Goal: Task Accomplishment & Management: Use online tool/utility

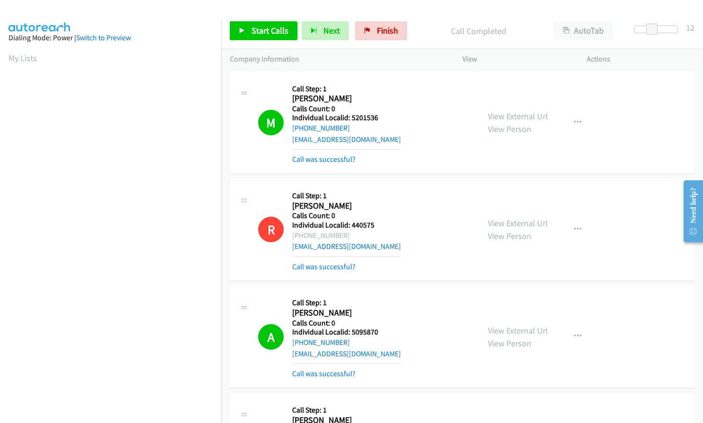
scroll to position [107, 0]
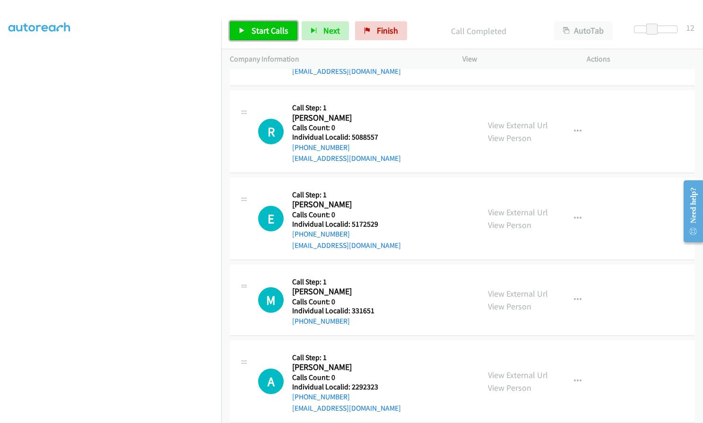
click at [269, 28] on span "Start Calls" at bounding box center [270, 30] width 37 height 11
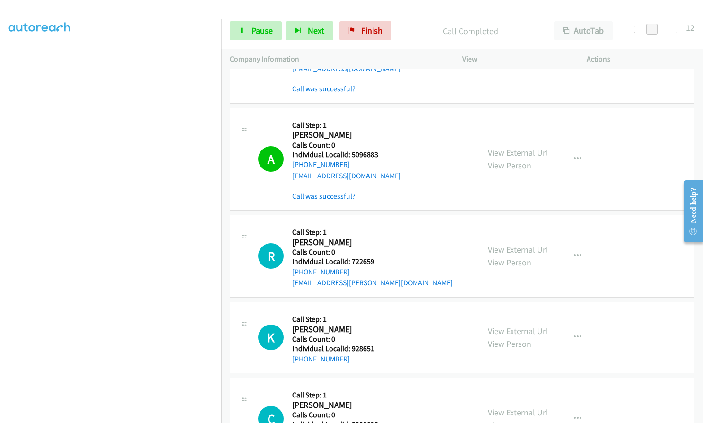
scroll to position [11381, 0]
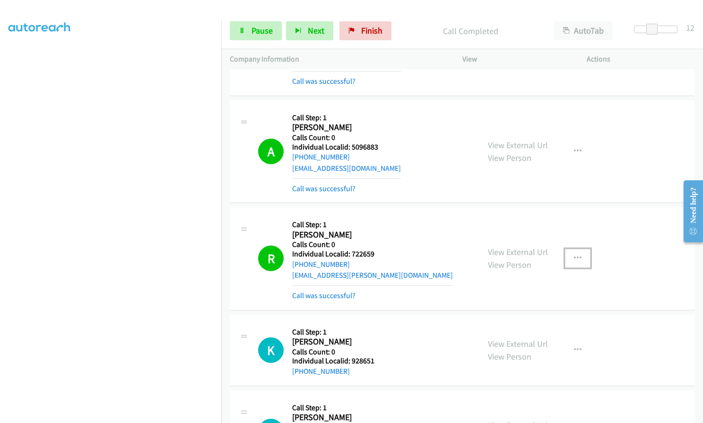
click at [574, 254] on icon "button" at bounding box center [578, 258] width 8 height 8
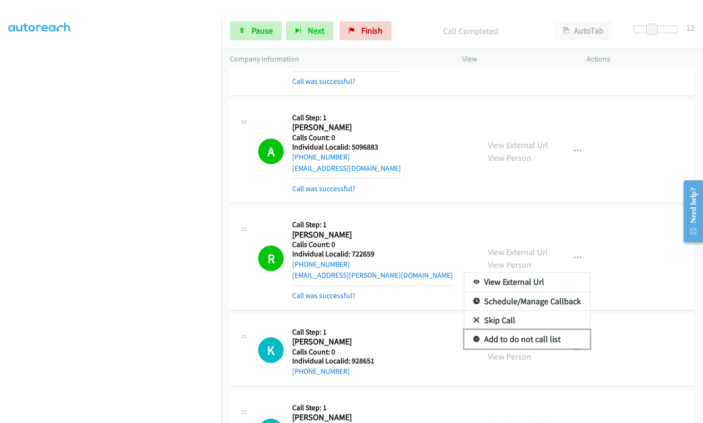
click at [476, 330] on link "Add to do not call list" at bounding box center [527, 339] width 126 height 19
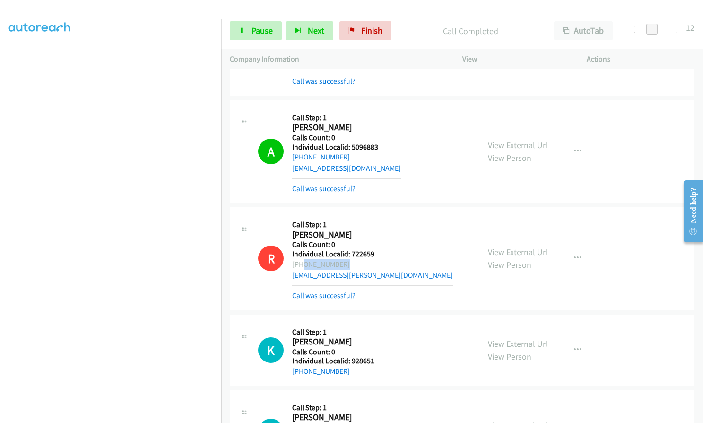
drag, startPoint x: 302, startPoint y: 163, endPoint x: 340, endPoint y: 163, distance: 38.8
click at [340, 259] on div "+1 850-678-6225" at bounding box center [372, 264] width 161 height 11
drag, startPoint x: 326, startPoint y: 160, endPoint x: 421, endPoint y: 129, distance: 100.5
click at [421, 216] on div "R Callback Scheduled Call Step: 1 Robert Williams America/New_York Calls Count:…" at bounding box center [364, 258] width 213 height 85
drag, startPoint x: 347, startPoint y: 162, endPoint x: 300, endPoint y: 165, distance: 46.9
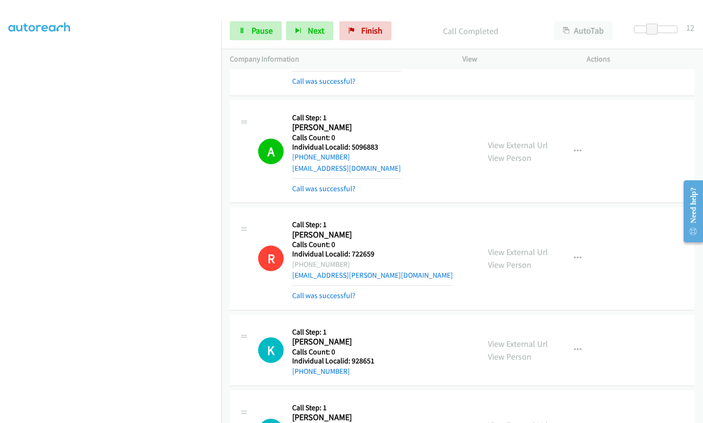
click at [300, 259] on div "+1 850-678-6225" at bounding box center [372, 264] width 161 height 11
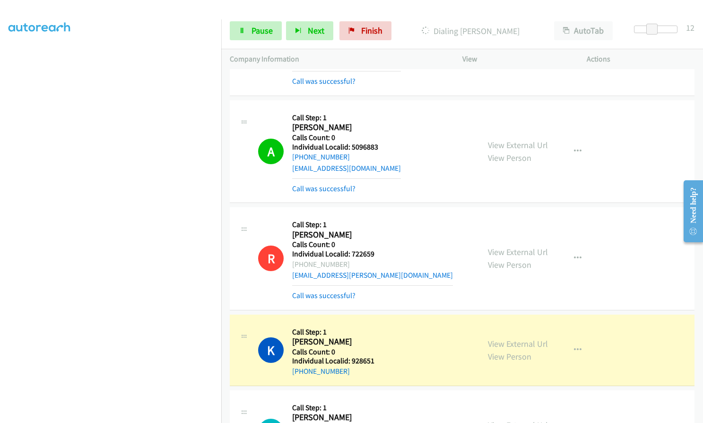
copy div "850-678-6225"
drag, startPoint x: 350, startPoint y: 153, endPoint x: 376, endPoint y: 151, distance: 25.6
click at [376, 216] on div "R Callback Scheduled Call Step: 1 Robert Williams America/New_York Calls Count:…" at bounding box center [364, 258] width 213 height 85
copy h5 "722659"
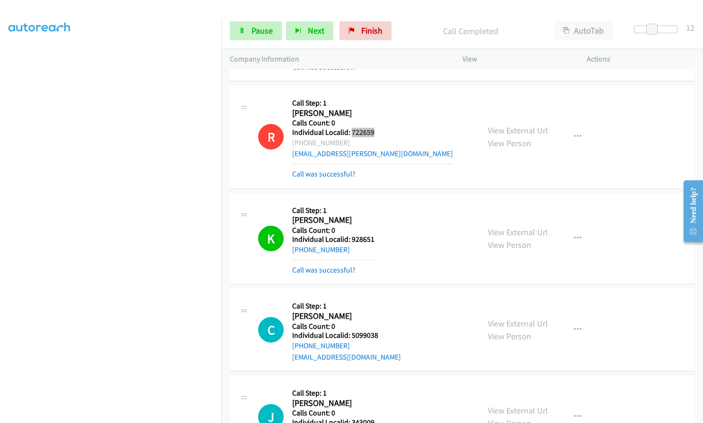
scroll to position [11523, 0]
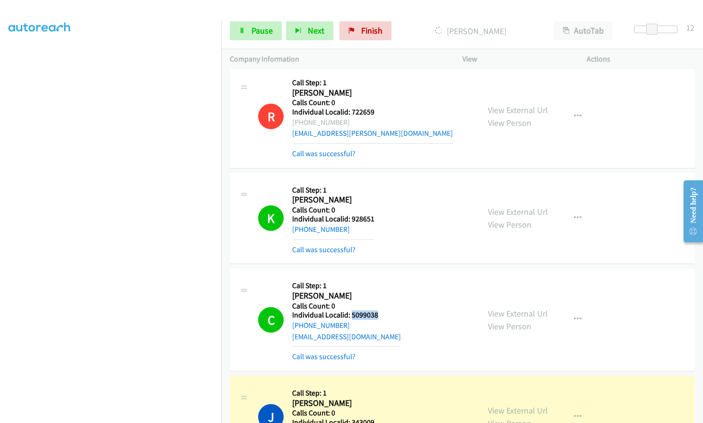
drag, startPoint x: 350, startPoint y: 214, endPoint x: 381, endPoint y: 213, distance: 30.8
click at [381, 277] on div "C Callback Scheduled Call Step: 1 Curtis M Miller America/New_York Calls Count:…" at bounding box center [364, 319] width 213 height 85
copy h5 "5099038"
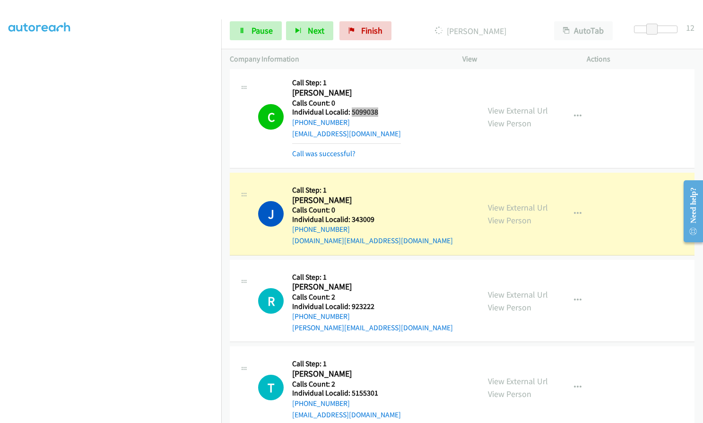
scroll to position [11736, 0]
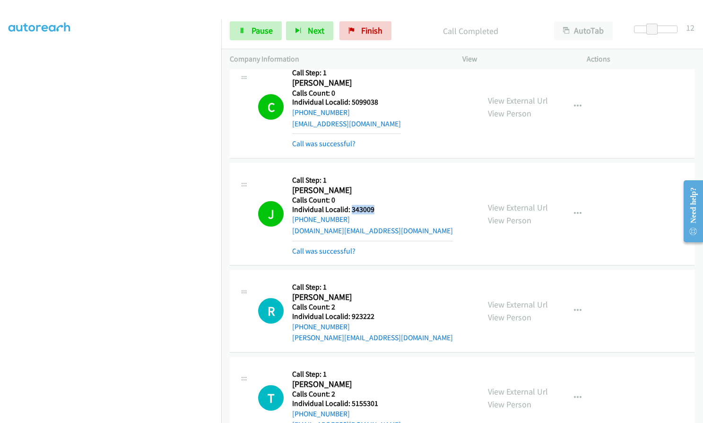
drag, startPoint x: 351, startPoint y: 108, endPoint x: 375, endPoint y: 107, distance: 24.1
click at [379, 171] on div "J Callback Scheduled Call Step: 1 Joy Ellis America/New_York Calls Count: 0 Ind…" at bounding box center [364, 213] width 213 height 85
copy h5 "343009"
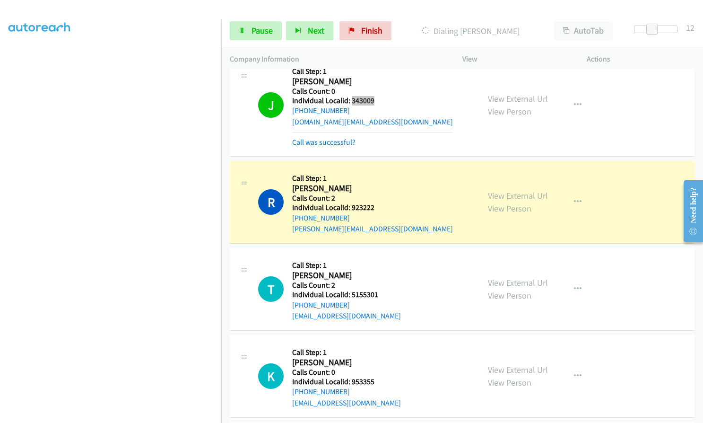
scroll to position [11842, 0]
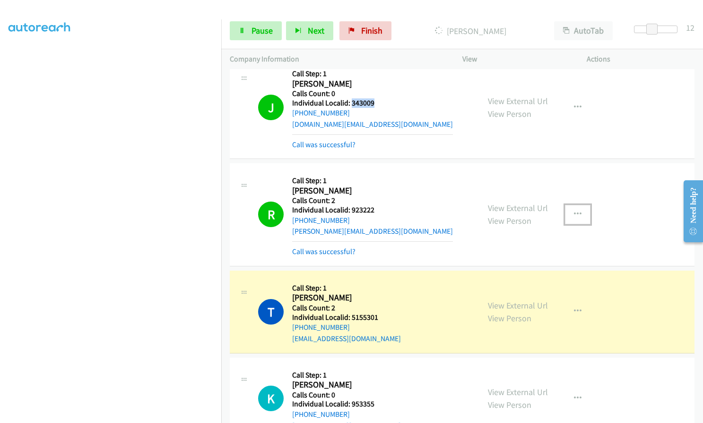
click at [574, 210] on icon "button" at bounding box center [578, 214] width 8 height 8
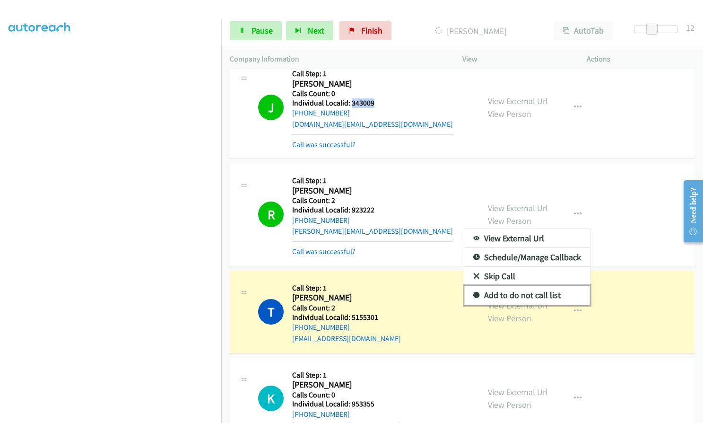
click at [473, 292] on icon at bounding box center [476, 295] width 7 height 7
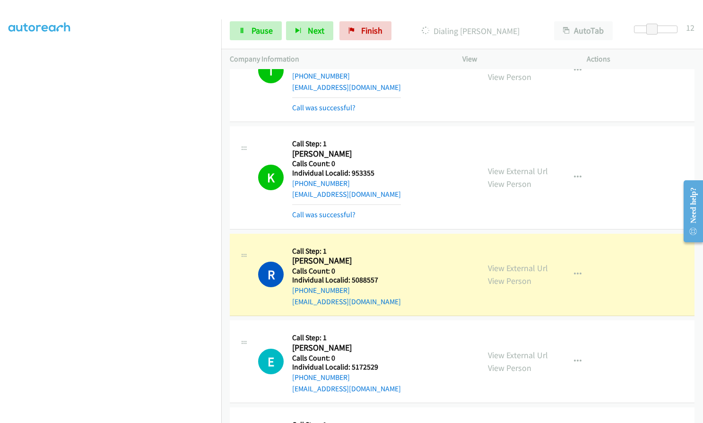
scroll to position [12114, 0]
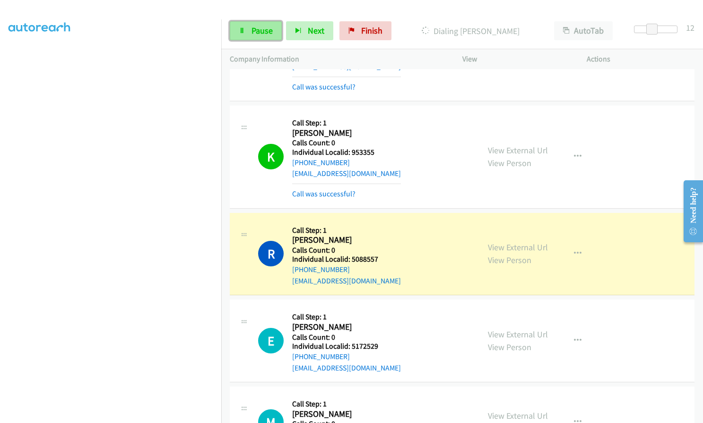
click at [262, 28] on span "Pause" at bounding box center [262, 30] width 21 height 11
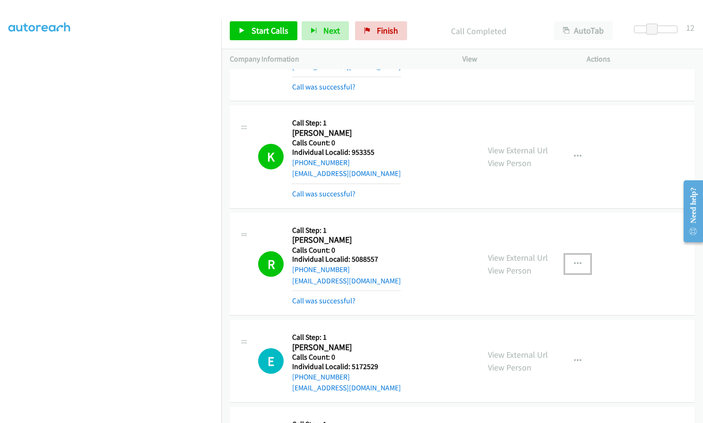
click at [586, 254] on button "button" at bounding box center [578, 263] width 26 height 19
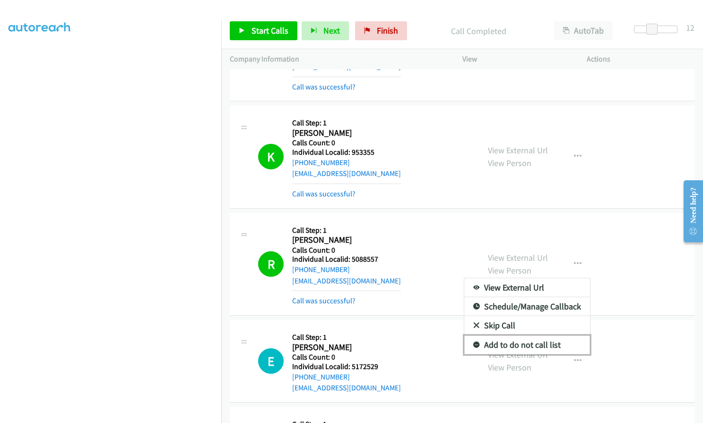
drag, startPoint x: 475, startPoint y: 243, endPoint x: 383, endPoint y: 148, distance: 132.1
click at [475, 335] on link "Add to do not call list" at bounding box center [527, 344] width 126 height 19
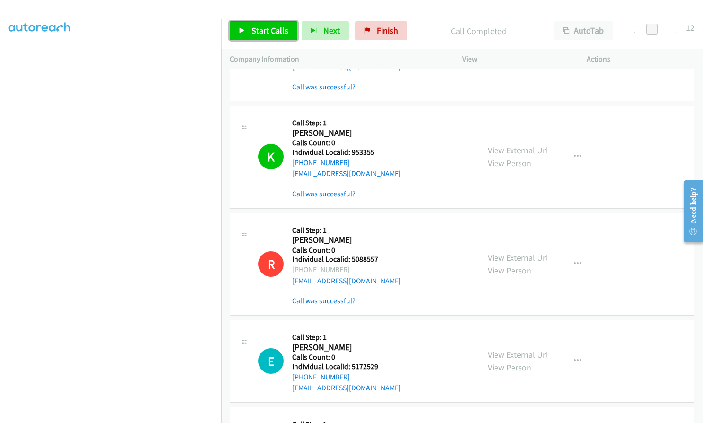
click at [263, 27] on span "Start Calls" at bounding box center [270, 30] width 37 height 11
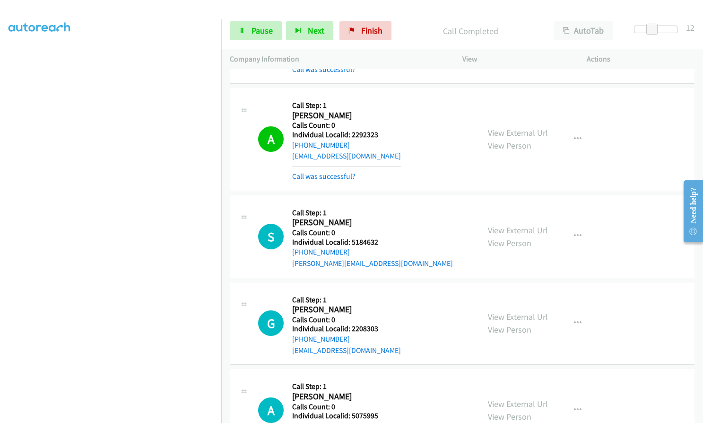
scroll to position [12552, 0]
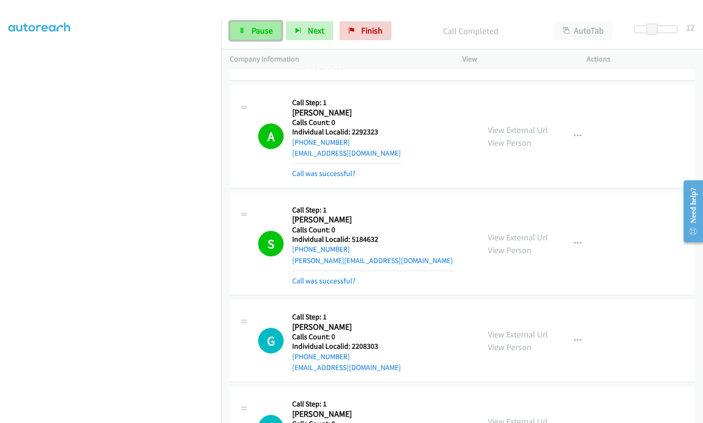
click at [263, 32] on span "Pause" at bounding box center [262, 30] width 21 height 11
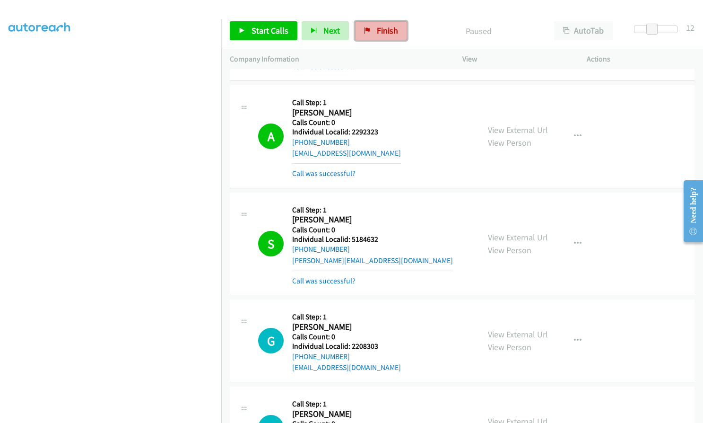
drag, startPoint x: 373, startPoint y: 23, endPoint x: 385, endPoint y: 33, distance: 16.2
click at [373, 23] on link "Finish" at bounding box center [381, 30] width 52 height 19
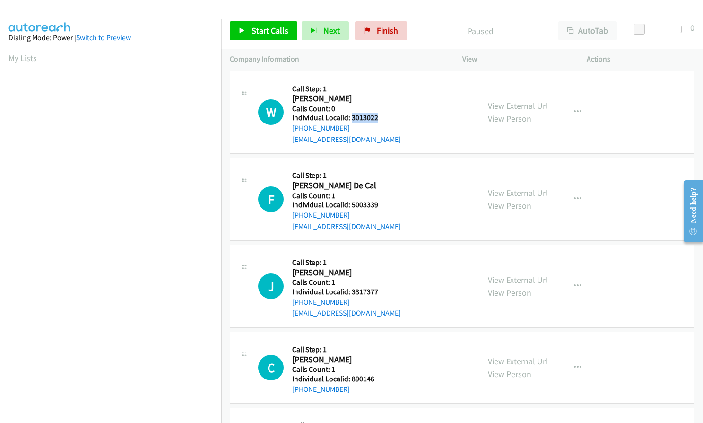
drag, startPoint x: 350, startPoint y: 117, endPoint x: 379, endPoint y: 115, distance: 28.4
click at [379, 115] on h5 "Individual Localid: 3013022" at bounding box center [346, 117] width 109 height 9
copy h5 "3013022"
drag, startPoint x: 352, startPoint y: 203, endPoint x: 369, endPoint y: 205, distance: 17.1
click at [384, 205] on h5 "Individual Localid: 5003339" at bounding box center [346, 204] width 109 height 9
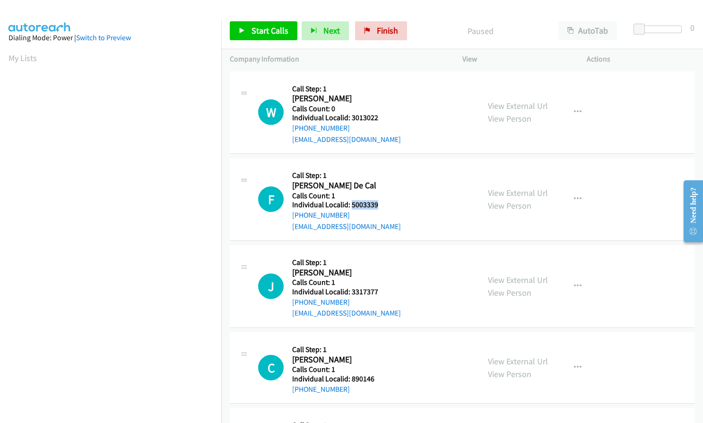
copy h5 "5003339"
drag, startPoint x: 351, startPoint y: 291, endPoint x: 377, endPoint y: 290, distance: 26.0
click at [385, 290] on h5 "Individual Localid: 3317377" at bounding box center [346, 291] width 109 height 9
copy h5 "3317377"
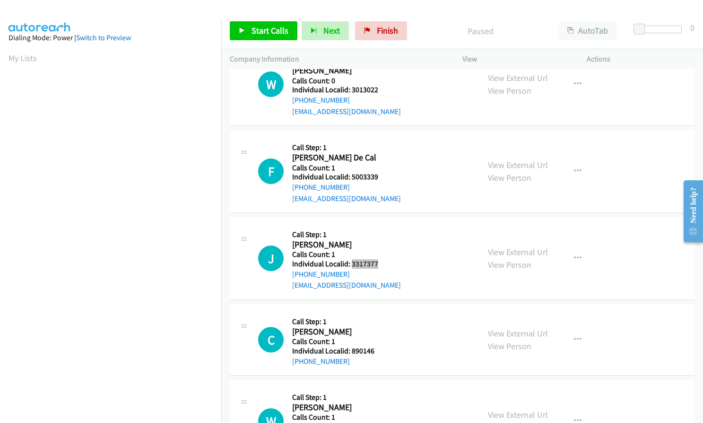
scroll to position [118, 0]
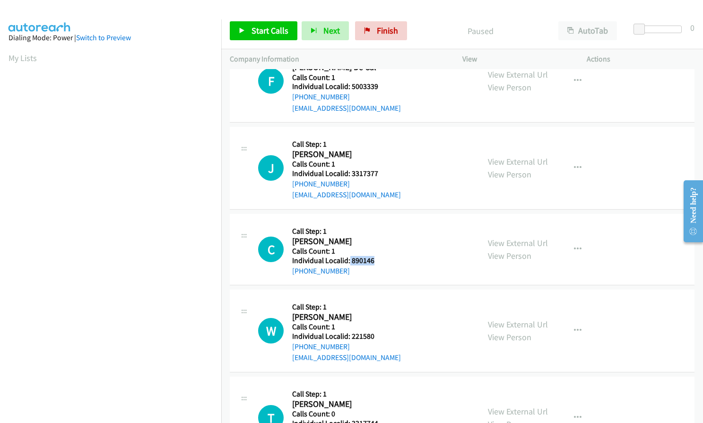
drag, startPoint x: 349, startPoint y: 260, endPoint x: 376, endPoint y: 262, distance: 27.0
click at [376, 262] on h5 "Individual Localid: 890146" at bounding box center [343, 260] width 102 height 9
copy h5 "890146"
drag, startPoint x: 351, startPoint y: 338, endPoint x: 376, endPoint y: 334, distance: 25.8
click at [382, 335] on h5 "Individual Localid: 221580" at bounding box center [346, 335] width 109 height 9
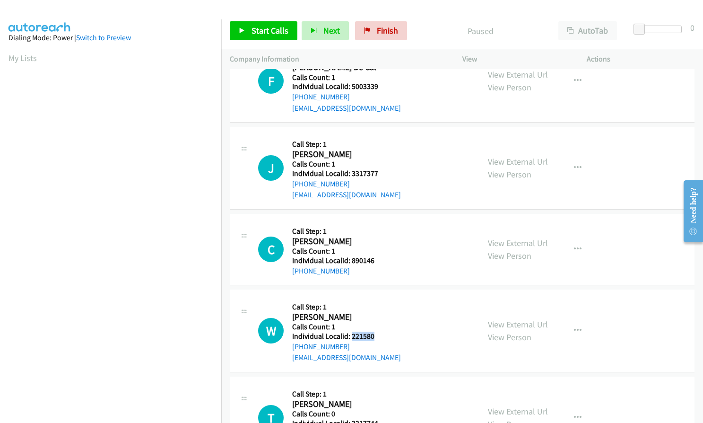
copy h5 "221580"
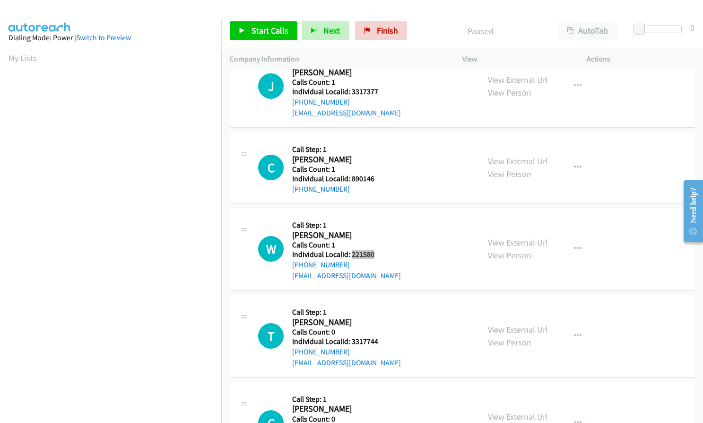
scroll to position [201, 0]
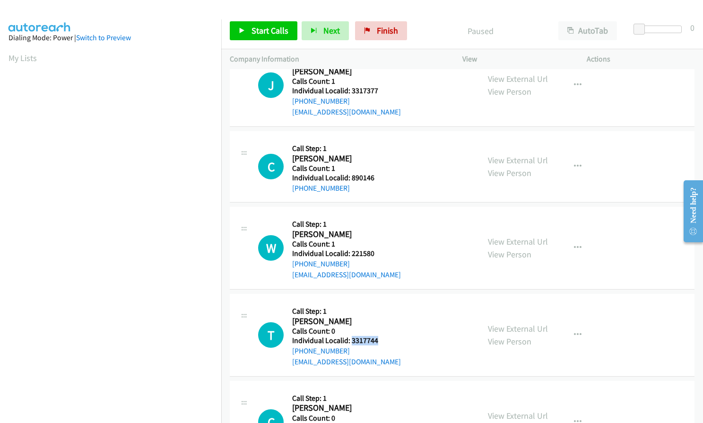
drag, startPoint x: 352, startPoint y: 340, endPoint x: 366, endPoint y: 338, distance: 14.4
click at [382, 340] on h5 "Individual Localid: 3317744" at bounding box center [346, 340] width 109 height 9
copy h5 "3317744"
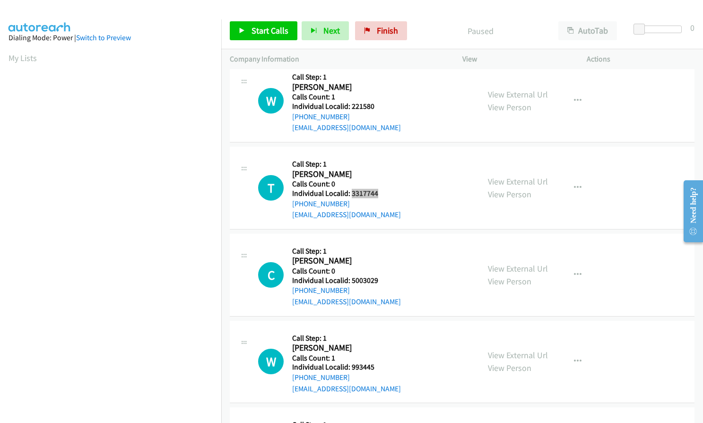
scroll to position [355, 0]
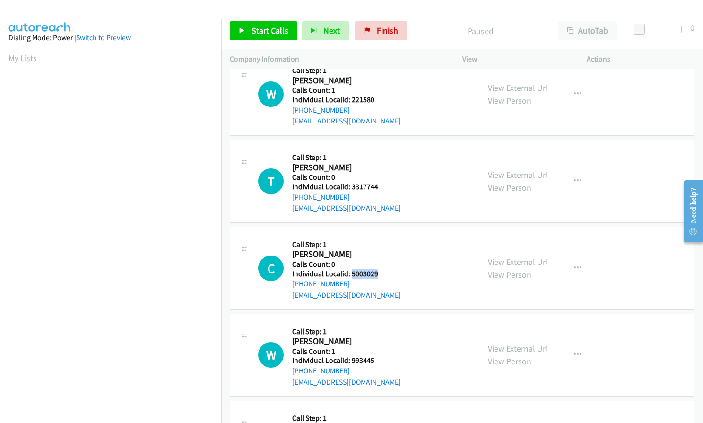
drag, startPoint x: 351, startPoint y: 273, endPoint x: 381, endPoint y: 273, distance: 29.3
click at [381, 273] on h5 "Individual Localid: 5003029" at bounding box center [346, 273] width 109 height 9
copy h5 "5003029"
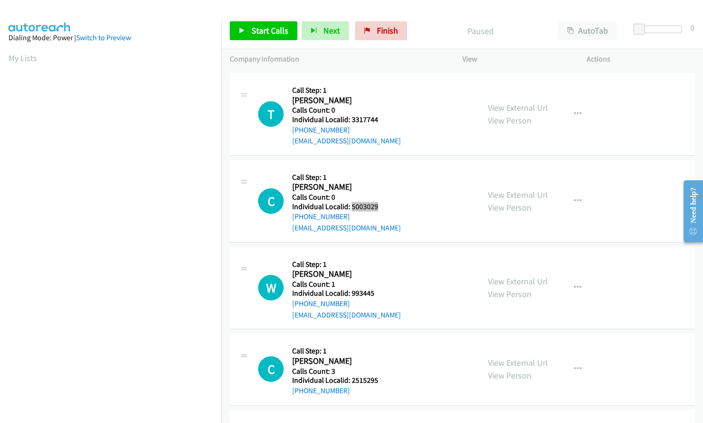
scroll to position [426, 0]
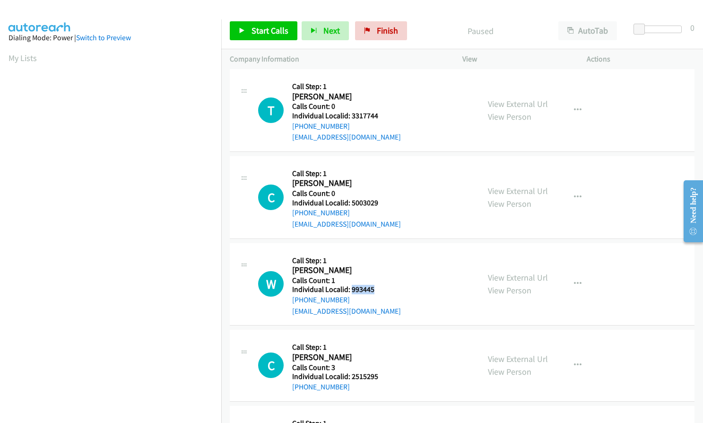
drag, startPoint x: 351, startPoint y: 289, endPoint x: 378, endPoint y: 289, distance: 27.0
click at [378, 289] on h5 "Individual Localid: 993445" at bounding box center [346, 289] width 109 height 9
copy h5 "993445"
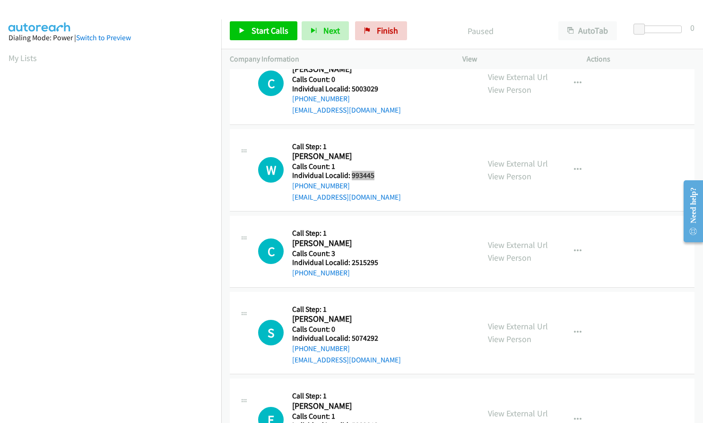
scroll to position [579, 0]
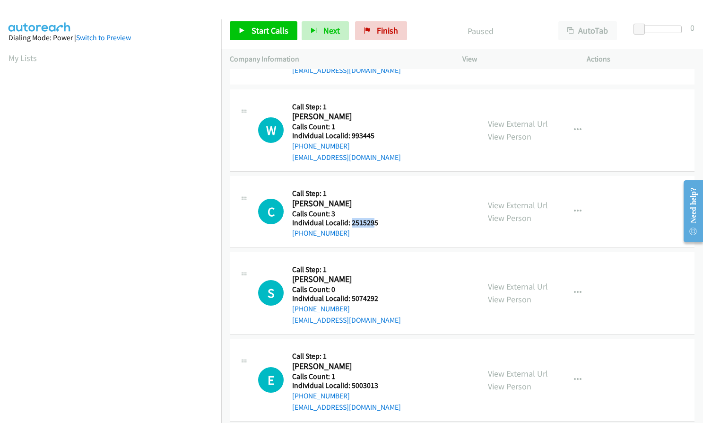
drag, startPoint x: 351, startPoint y: 223, endPoint x: 374, endPoint y: 223, distance: 23.2
click at [374, 223] on h5 "Individual Localid: 2515295" at bounding box center [343, 222] width 102 height 9
drag, startPoint x: 361, startPoint y: 223, endPoint x: 392, endPoint y: 195, distance: 41.9
click at [392, 195] on h5 "Call Step: 1" at bounding box center [343, 193] width 102 height 9
drag, startPoint x: 352, startPoint y: 225, endPoint x: 386, endPoint y: 223, distance: 34.6
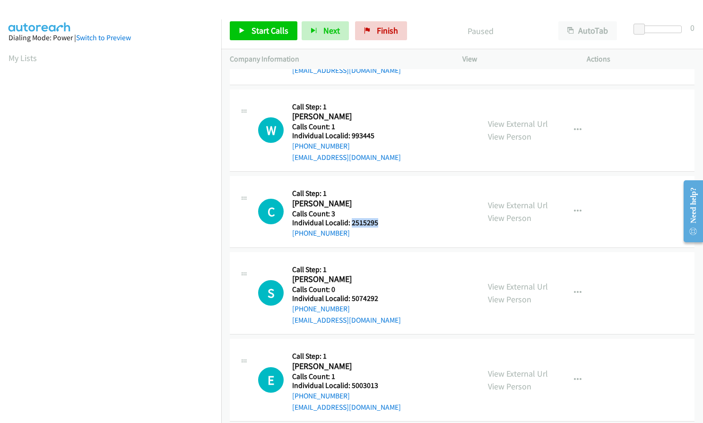
click at [386, 223] on h5 "Individual Localid: 2515295" at bounding box center [343, 222] width 102 height 9
copy h5 "2515295"
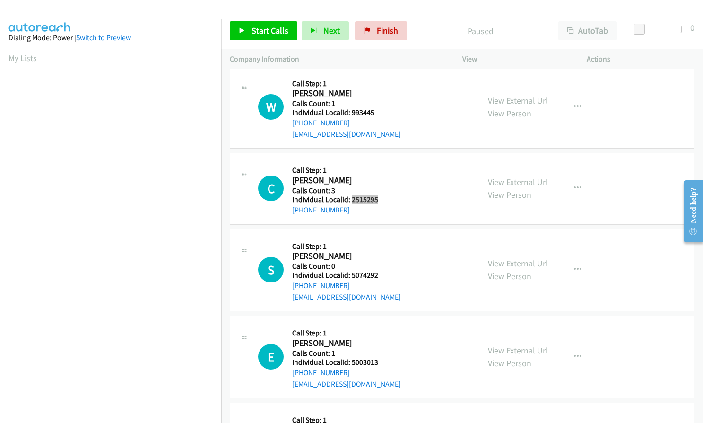
scroll to position [686, 0]
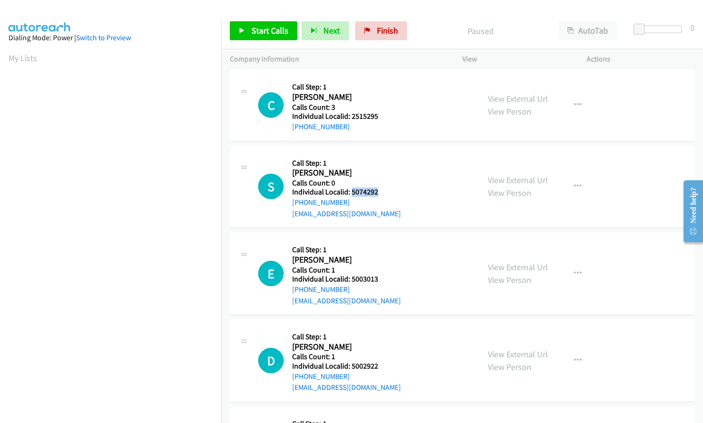
drag, startPoint x: 350, startPoint y: 192, endPoint x: 376, endPoint y: 191, distance: 26.0
click at [377, 191] on h5 "Individual Localid: 5074292" at bounding box center [346, 191] width 109 height 9
copy h5 "5074292"
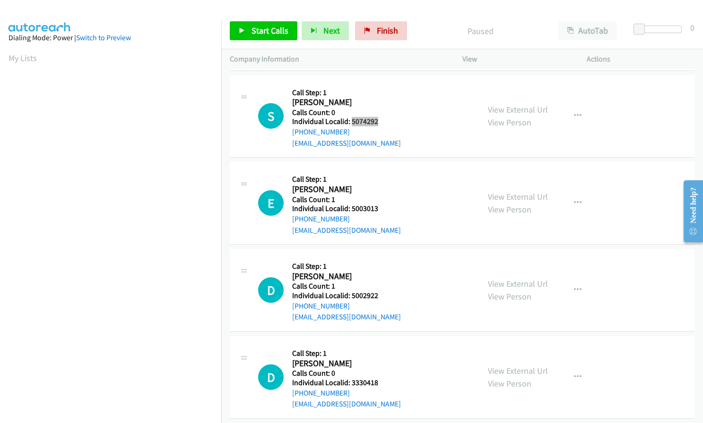
scroll to position [757, 0]
drag, startPoint x: 349, startPoint y: 208, endPoint x: 364, endPoint y: 207, distance: 14.7
click at [379, 207] on h5 "Individual Localid: 5003013" at bounding box center [346, 207] width 109 height 9
drag, startPoint x: 350, startPoint y: 296, endPoint x: 384, endPoint y: 296, distance: 34.0
click at [384, 296] on h5 "Individual Localid: 5002922" at bounding box center [346, 294] width 109 height 9
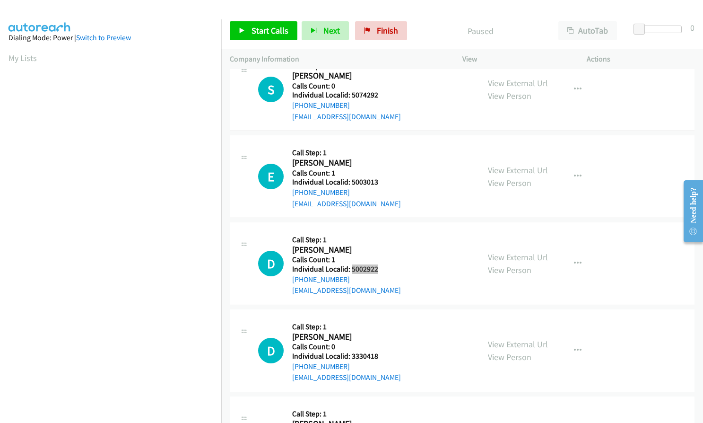
scroll to position [851, 0]
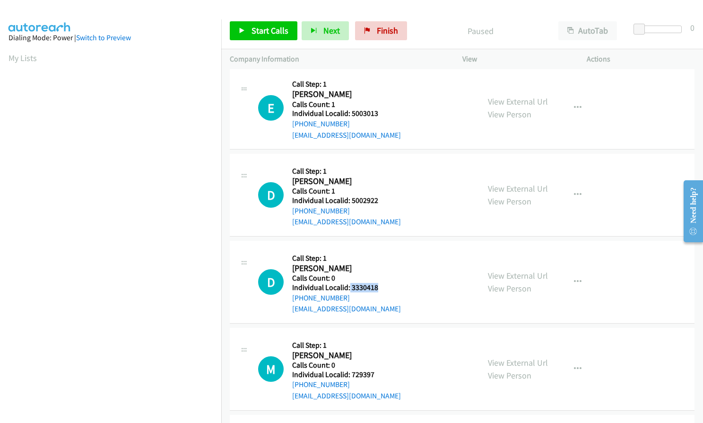
drag, startPoint x: 349, startPoint y: 286, endPoint x: 364, endPoint y: 289, distance: 15.4
click at [380, 286] on h5 "Individual Localid: 3330418" at bounding box center [346, 287] width 109 height 9
drag, startPoint x: 350, startPoint y: 373, endPoint x: 377, endPoint y: 372, distance: 27.0
click at [377, 372] on h5 "Individual Localid: 729397" at bounding box center [346, 374] width 109 height 9
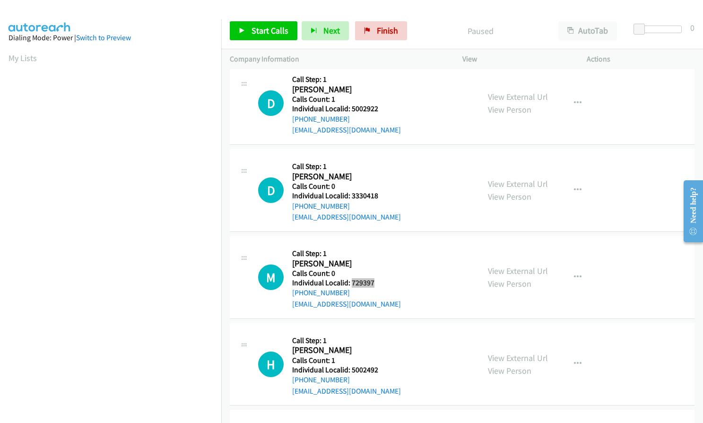
scroll to position [958, 0]
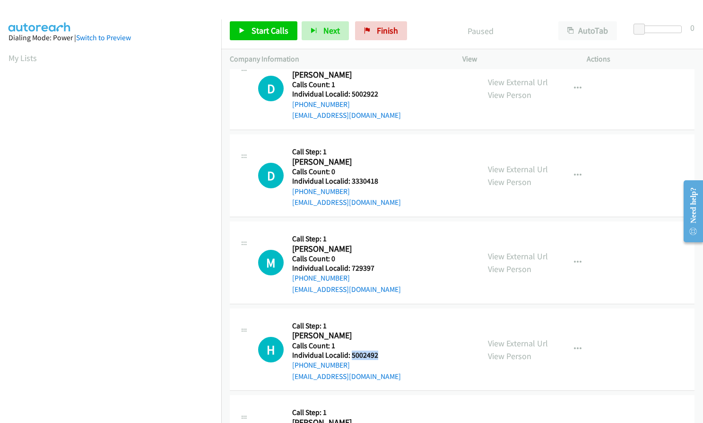
drag, startPoint x: 351, startPoint y: 356, endPoint x: 384, endPoint y: 355, distance: 33.6
click at [384, 355] on h5 "Individual Localid: 5002492" at bounding box center [346, 354] width 109 height 9
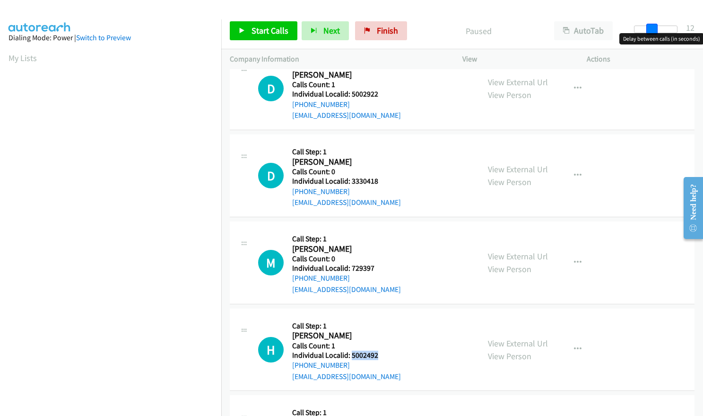
drag, startPoint x: 641, startPoint y: 27, endPoint x: 658, endPoint y: 27, distance: 17.0
click at [658, 27] on div at bounding box center [656, 30] width 44 height 8
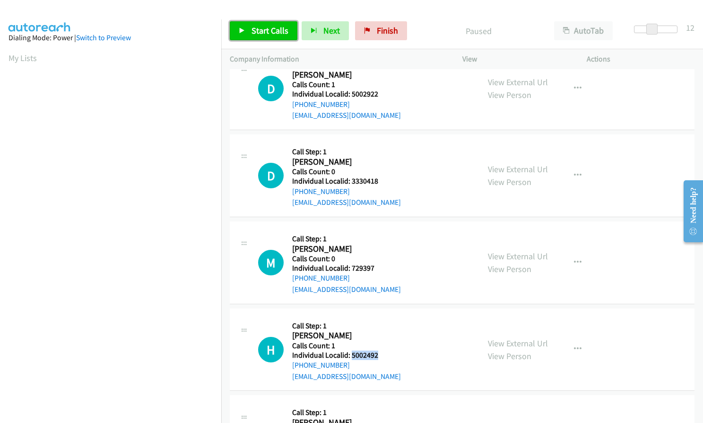
click at [270, 31] on span "Start Calls" at bounding box center [270, 30] width 37 height 11
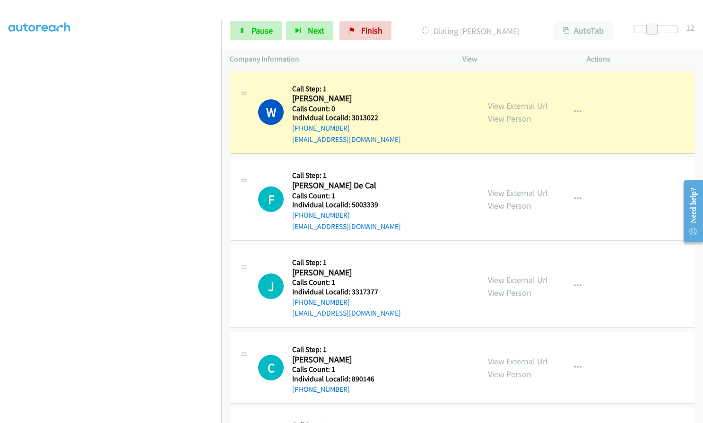
scroll to position [107, 0]
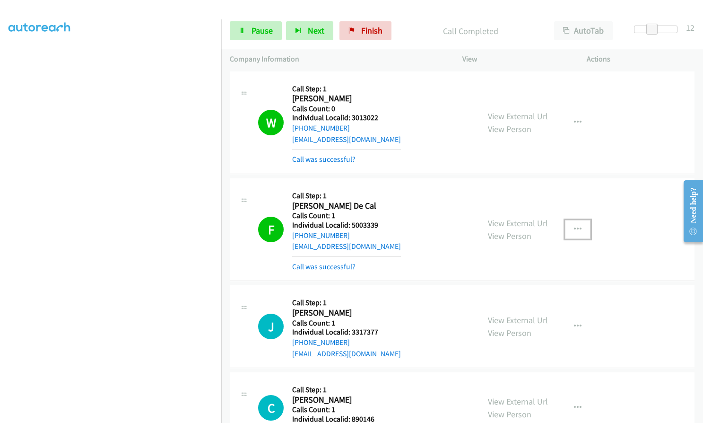
click at [575, 221] on button "button" at bounding box center [578, 229] width 26 height 19
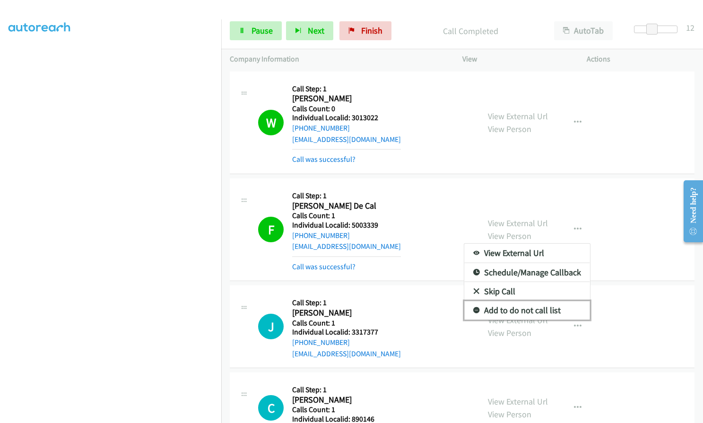
click at [473, 311] on icon at bounding box center [476, 310] width 7 height 7
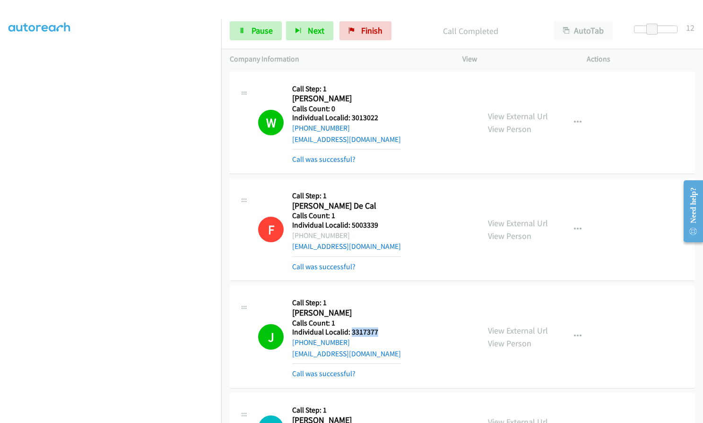
drag, startPoint x: 351, startPoint y: 332, endPoint x: 380, endPoint y: 329, distance: 29.0
click at [380, 329] on h5 "Individual Localid: 3317377" at bounding box center [346, 331] width 109 height 9
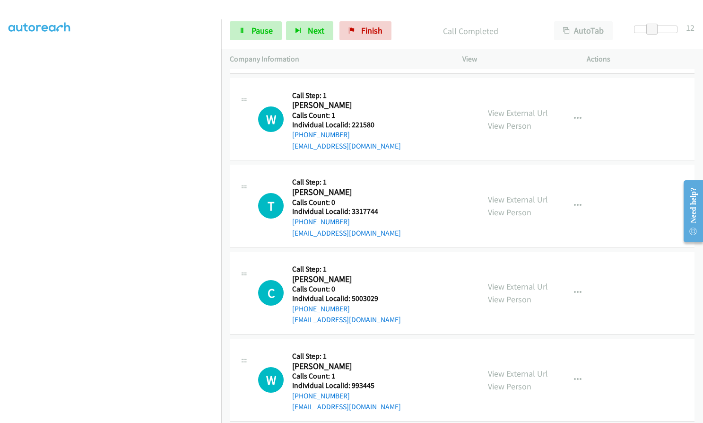
scroll to position [402, 0]
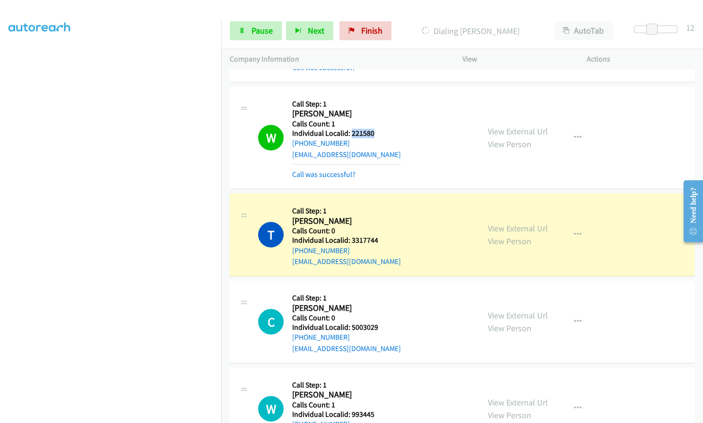
drag, startPoint x: 352, startPoint y: 134, endPoint x: 379, endPoint y: 133, distance: 27.0
click at [379, 133] on h5 "Individual Localid: 221580" at bounding box center [346, 133] width 109 height 9
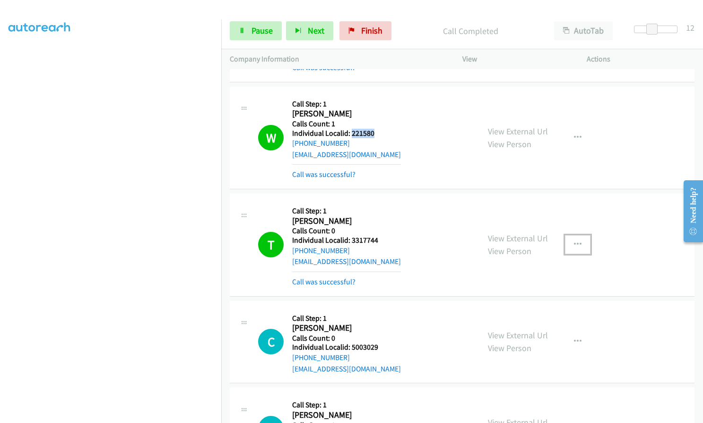
click at [575, 244] on icon "button" at bounding box center [578, 245] width 8 height 8
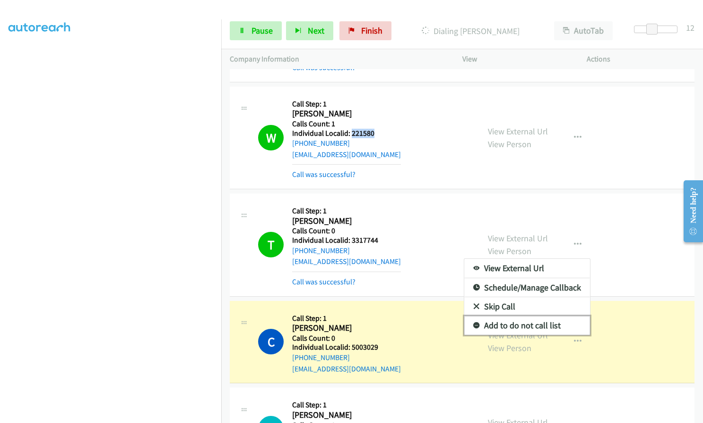
click at [473, 324] on icon at bounding box center [476, 326] width 7 height 7
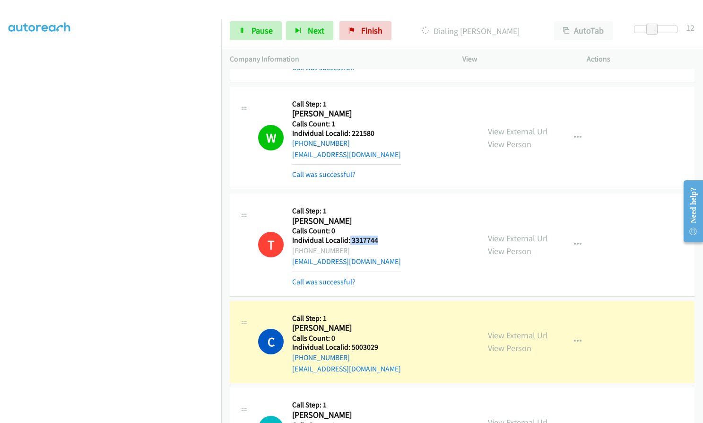
drag, startPoint x: 351, startPoint y: 240, endPoint x: 390, endPoint y: 242, distance: 38.8
click at [390, 242] on h5 "Individual Localid: 3317744" at bounding box center [346, 239] width 109 height 9
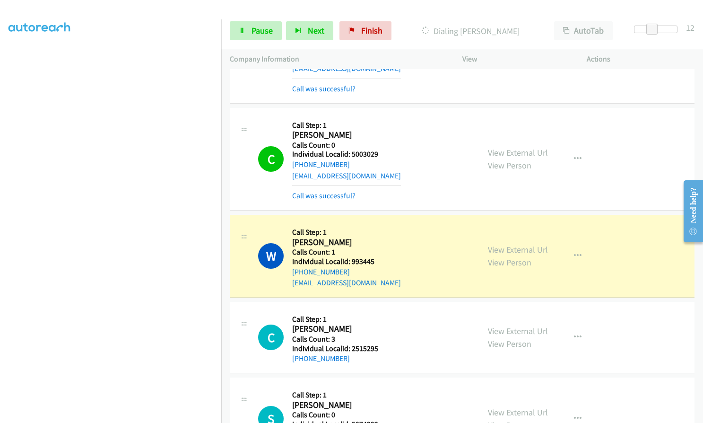
scroll to position [603, 0]
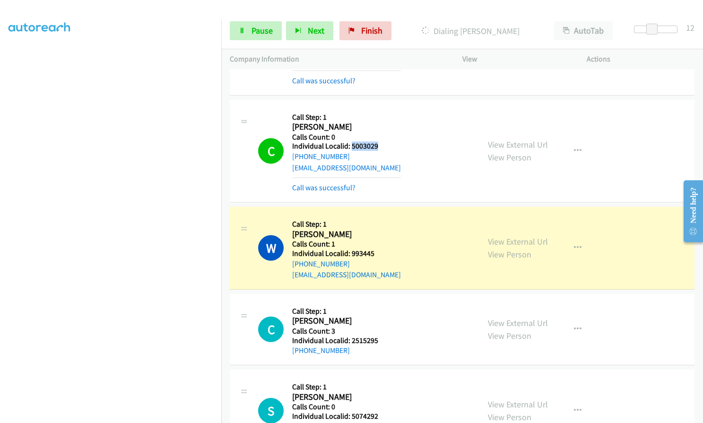
drag, startPoint x: 351, startPoint y: 144, endPoint x: 378, endPoint y: 146, distance: 27.0
click at [378, 146] on h5 "Individual Localid: 5003029" at bounding box center [346, 145] width 109 height 9
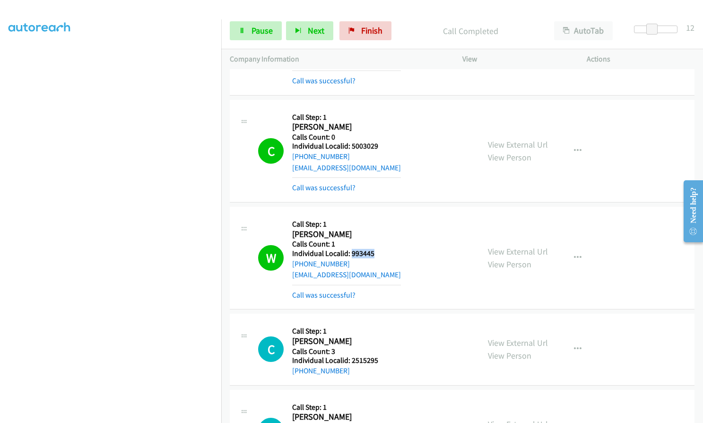
drag, startPoint x: 357, startPoint y: 256, endPoint x: 381, endPoint y: 256, distance: 23.2
click at [381, 256] on h5 "Individual Localid: 993445" at bounding box center [346, 253] width 109 height 9
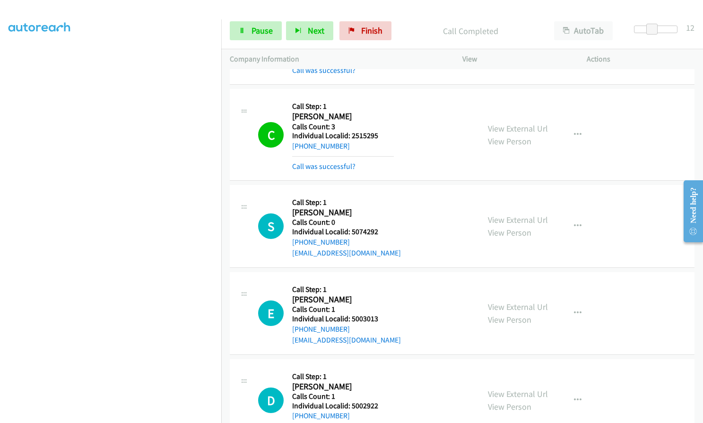
scroll to position [839, 0]
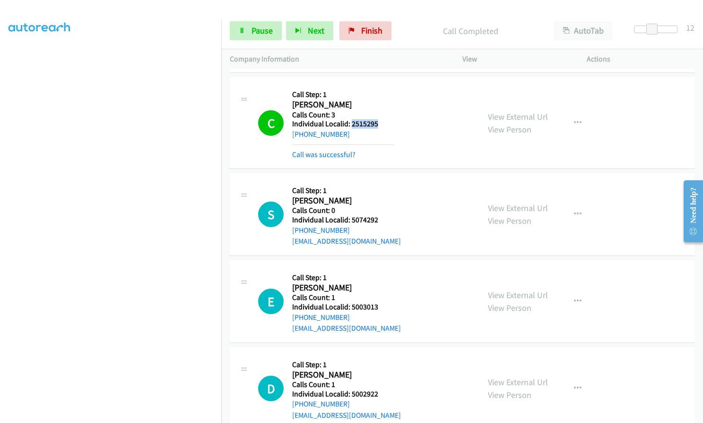
drag, startPoint x: 350, startPoint y: 123, endPoint x: 392, endPoint y: 126, distance: 41.7
click at [392, 126] on h5 "Individual Localid: 2515295" at bounding box center [343, 123] width 102 height 9
drag, startPoint x: 357, startPoint y: 118, endPoint x: 370, endPoint y: 117, distance: 12.8
click at [381, 102] on h2 "[PERSON_NAME]" at bounding box center [343, 104] width 102 height 11
drag, startPoint x: 352, startPoint y: 123, endPoint x: 381, endPoint y: 124, distance: 28.9
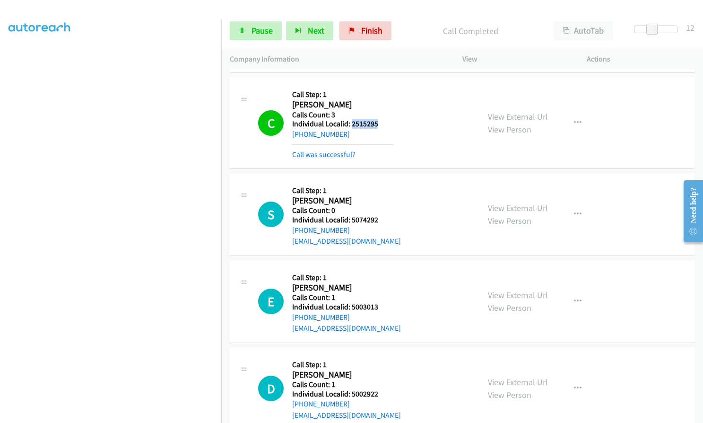
click at [381, 124] on h5 "Individual Localid: 2515295" at bounding box center [343, 123] width 102 height 9
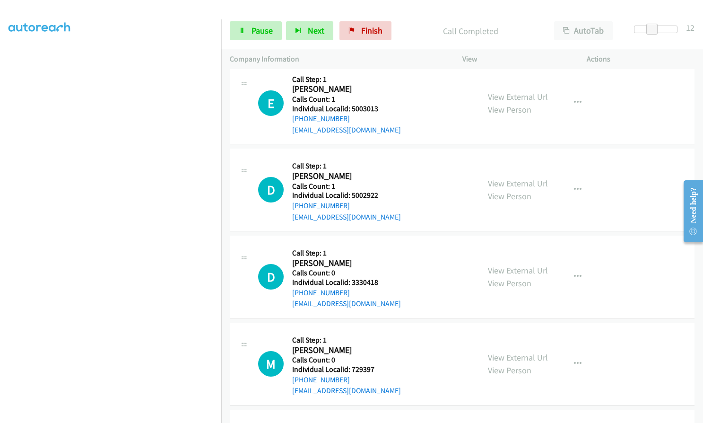
scroll to position [1076, 0]
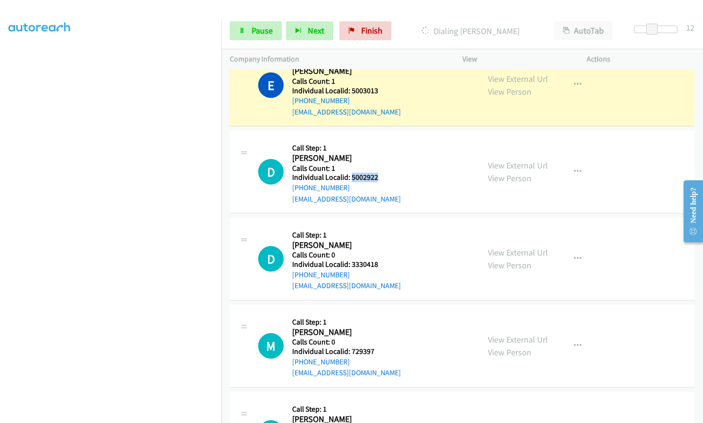
drag, startPoint x: 351, startPoint y: 179, endPoint x: 386, endPoint y: 178, distance: 35.0
click at [386, 178] on h5 "Individual Localid: 5002922" at bounding box center [346, 177] width 109 height 9
drag, startPoint x: 349, startPoint y: 265, endPoint x: 377, endPoint y: 265, distance: 28.4
click at [377, 265] on h5 "Individual Localid: 3330418" at bounding box center [346, 264] width 109 height 9
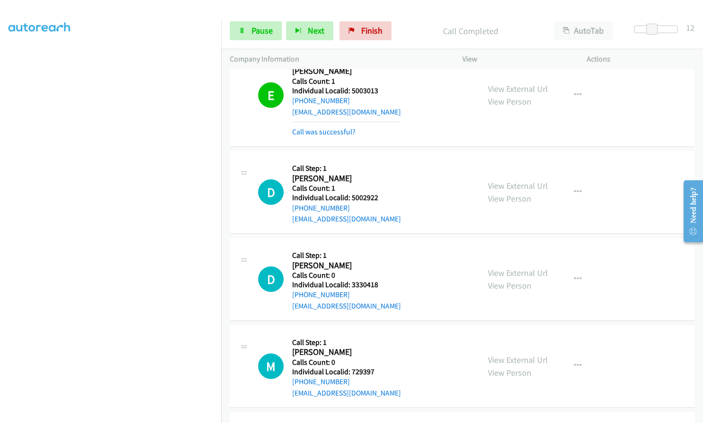
drag, startPoint x: 352, startPoint y: 270, endPoint x: 363, endPoint y: 289, distance: 22.2
click at [374, 293] on div "[PHONE_NUMBER]" at bounding box center [346, 294] width 109 height 11
drag, startPoint x: 349, startPoint y: 284, endPoint x: 379, endPoint y: 282, distance: 30.3
click at [379, 282] on h5 "Individual Localid: 3330418" at bounding box center [346, 284] width 109 height 9
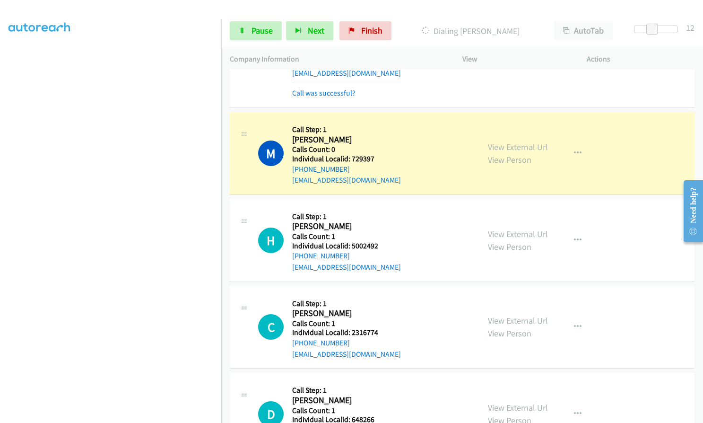
scroll to position [1336, 0]
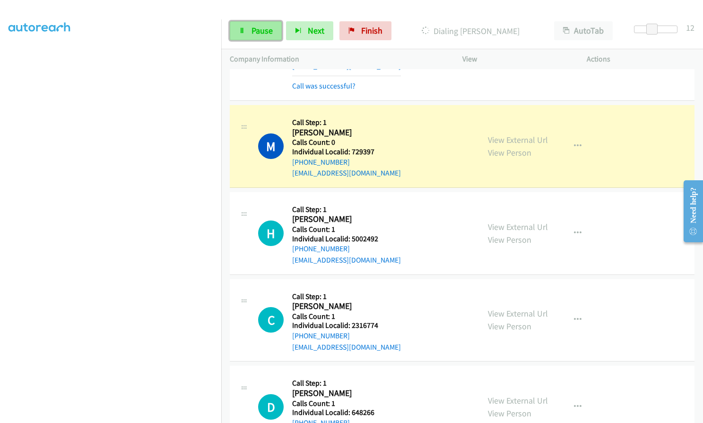
click at [262, 25] on link "Pause" at bounding box center [256, 30] width 52 height 19
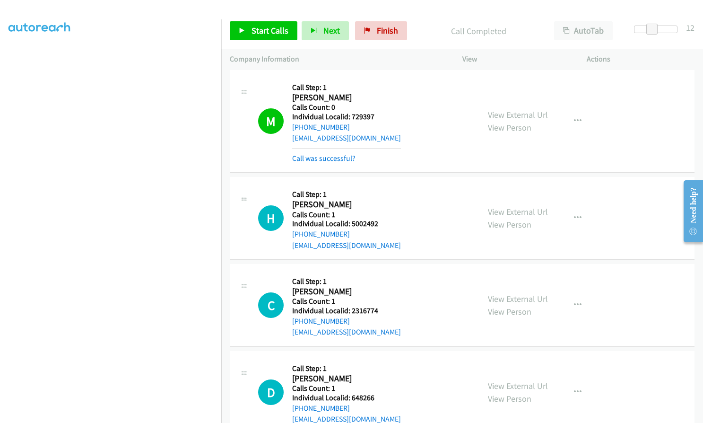
scroll to position [1371, 0]
click at [582, 117] on button "button" at bounding box center [578, 120] width 26 height 19
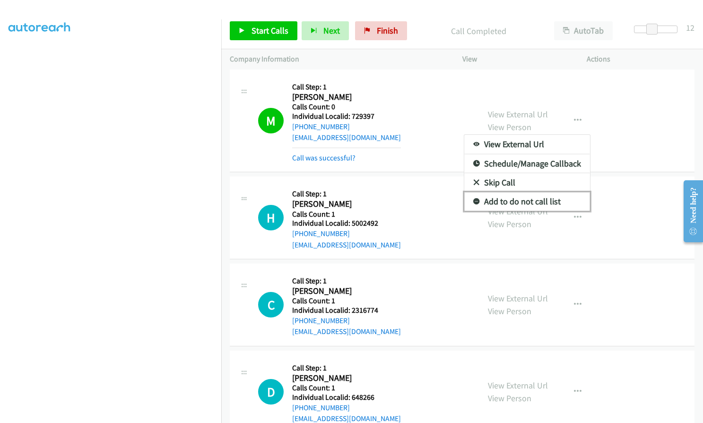
click at [473, 199] on icon at bounding box center [476, 202] width 7 height 7
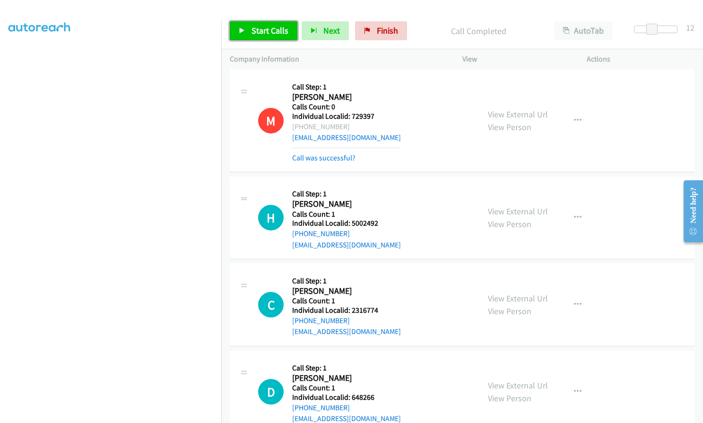
click at [268, 33] on span "Start Calls" at bounding box center [270, 30] width 37 height 11
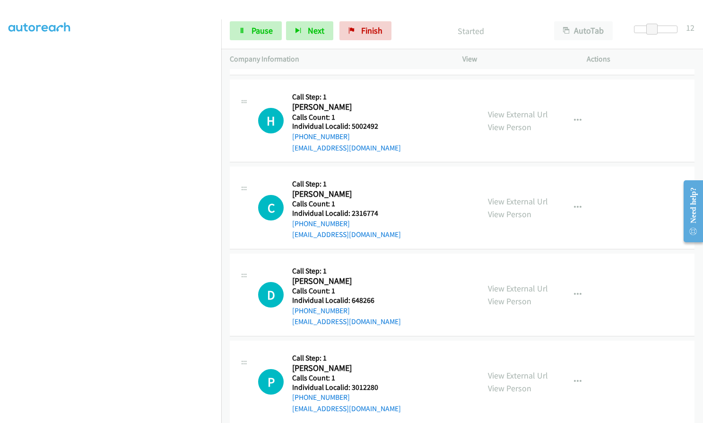
scroll to position [1478, 0]
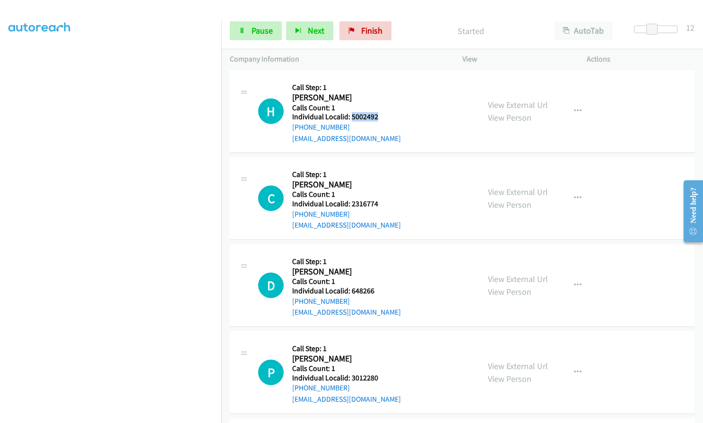
drag, startPoint x: 352, startPoint y: 117, endPoint x: 377, endPoint y: 114, distance: 25.7
click at [377, 114] on h5 "Individual Localid: 5002492" at bounding box center [346, 116] width 109 height 9
drag, startPoint x: 351, startPoint y: 201, endPoint x: 378, endPoint y: 200, distance: 27.0
click at [378, 200] on h5 "Individual Localid: 2316774" at bounding box center [346, 203] width 109 height 9
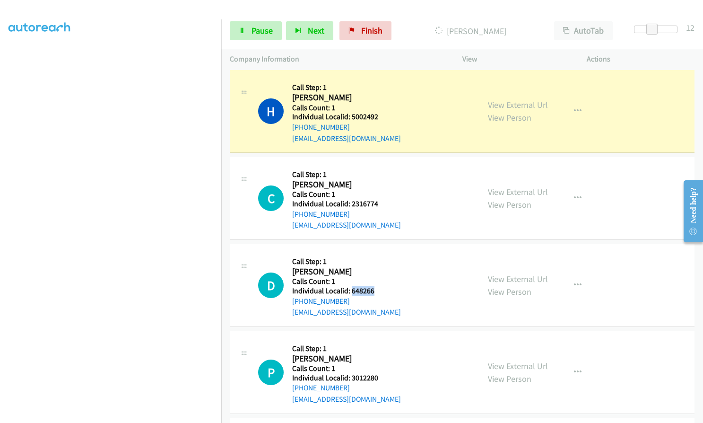
drag, startPoint x: 351, startPoint y: 291, endPoint x: 376, endPoint y: 288, distance: 24.8
click at [376, 288] on h5 "Individual Localid: 648266" at bounding box center [346, 290] width 109 height 9
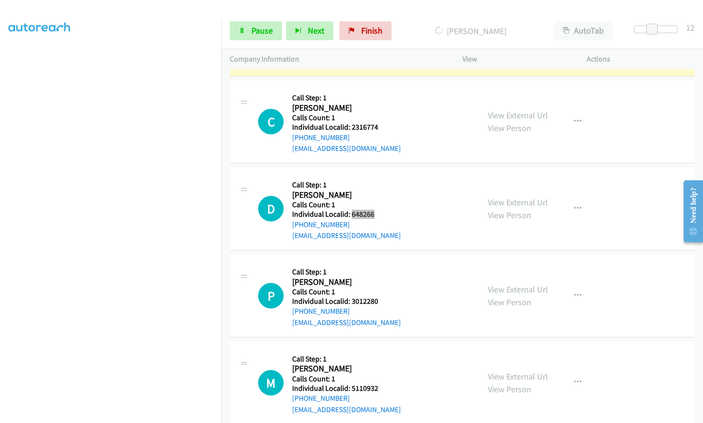
scroll to position [1560, 0]
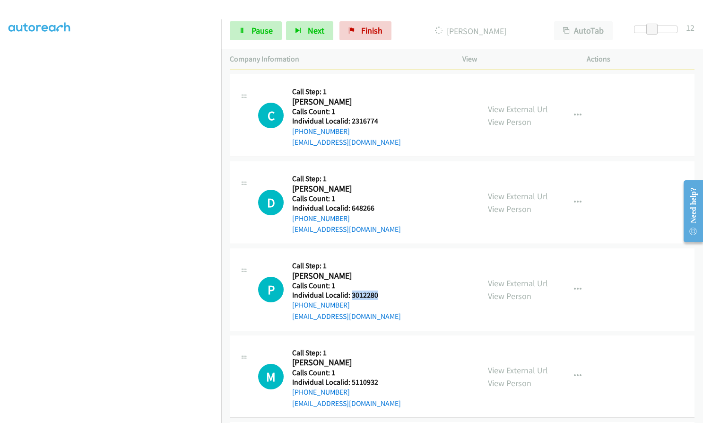
drag, startPoint x: 351, startPoint y: 293, endPoint x: 384, endPoint y: 296, distance: 33.3
click at [384, 296] on h5 "Individual Localid: 3012280" at bounding box center [346, 294] width 109 height 9
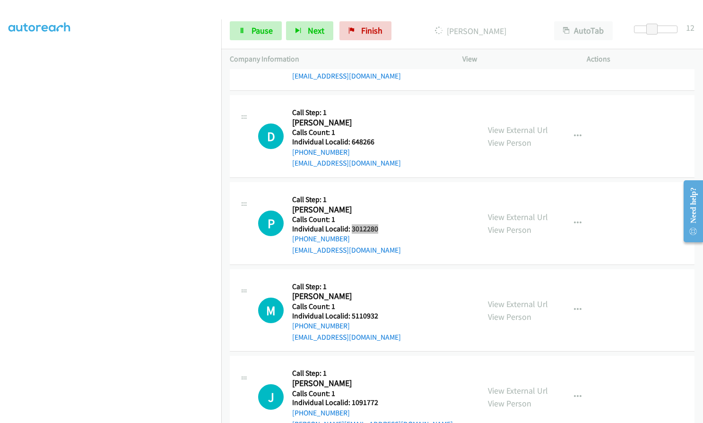
scroll to position [1631, 0]
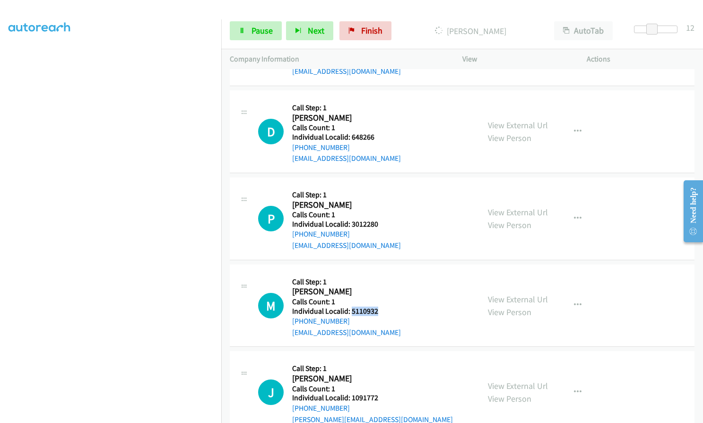
drag, startPoint x: 351, startPoint y: 309, endPoint x: 379, endPoint y: 309, distance: 27.9
click at [379, 309] on h5 "Individual Localid: 5110932" at bounding box center [346, 310] width 109 height 9
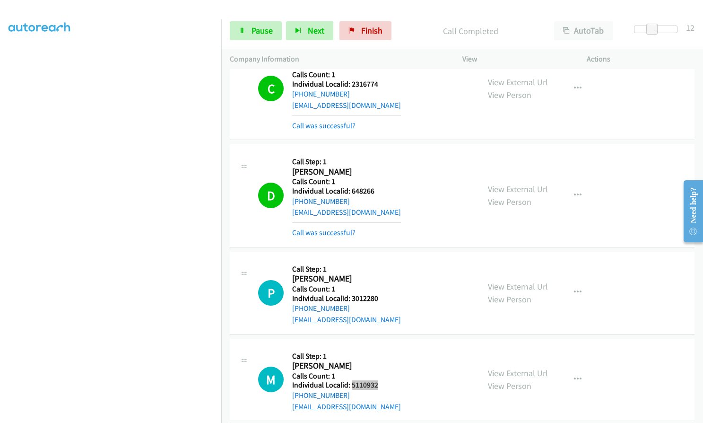
scroll to position [1628, 0]
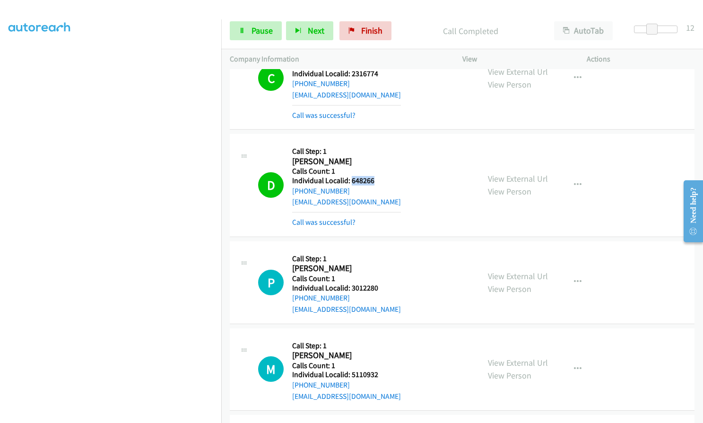
drag, startPoint x: 351, startPoint y: 178, endPoint x: 365, endPoint y: 181, distance: 14.5
click at [380, 180] on h5 "Individual Localid: 648266" at bounding box center [346, 180] width 109 height 9
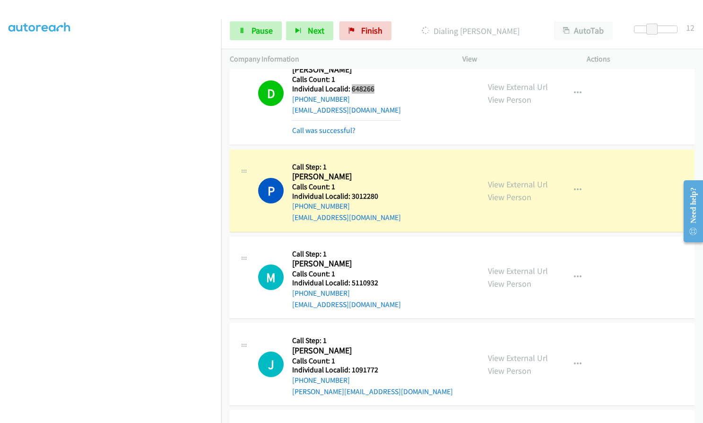
scroll to position [1723, 0]
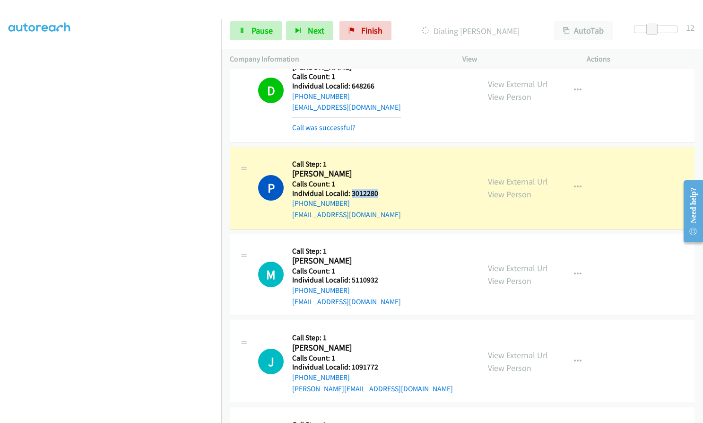
drag, startPoint x: 354, startPoint y: 192, endPoint x: 379, endPoint y: 191, distance: 25.1
click at [379, 191] on h5 "Individual Localid: 3012280" at bounding box center [346, 193] width 109 height 9
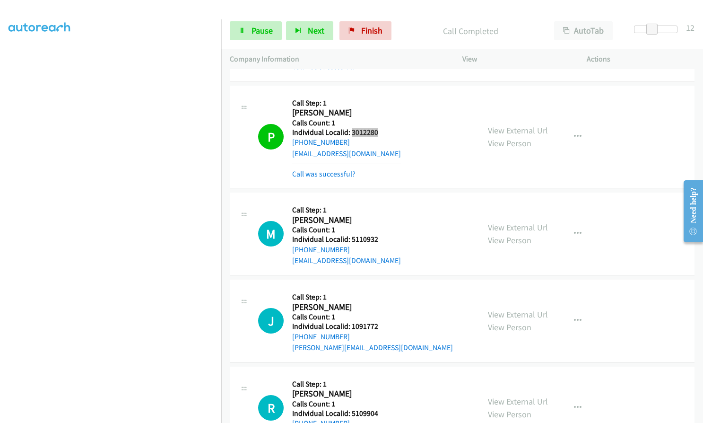
scroll to position [1794, 0]
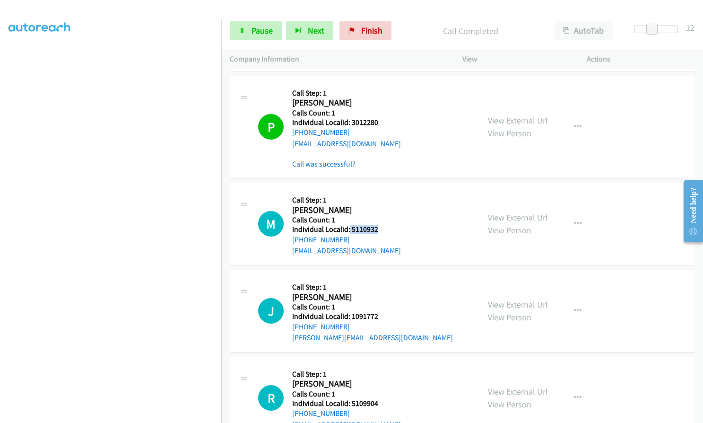
drag, startPoint x: 349, startPoint y: 229, endPoint x: 384, endPoint y: 228, distance: 34.5
click at [384, 228] on h5 "Individual Localid: 5110932" at bounding box center [346, 229] width 109 height 9
drag, startPoint x: 366, startPoint y: 228, endPoint x: 388, endPoint y: 194, distance: 40.6
click at [388, 194] on div "Callback Scheduled Call Step: 1 [PERSON_NAME] America/[GEOGRAPHIC_DATA] Calls C…" at bounding box center [346, 223] width 109 height 65
drag, startPoint x: 351, startPoint y: 229, endPoint x: 393, endPoint y: 227, distance: 42.2
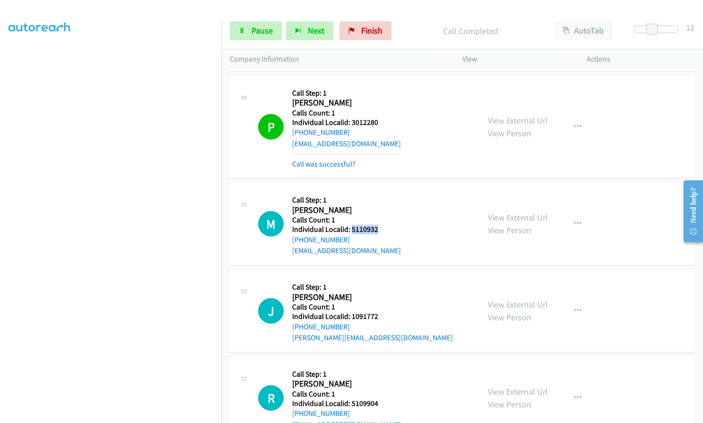
click at [393, 227] on h5 "Individual Localid: 5110932" at bounding box center [346, 229] width 109 height 9
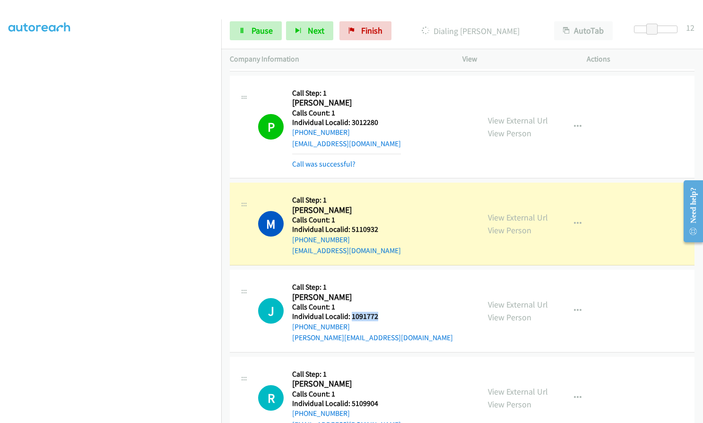
drag, startPoint x: 350, startPoint y: 315, endPoint x: 382, endPoint y: 315, distance: 32.2
click at [382, 315] on h5 "Individual Localid: 1091772" at bounding box center [372, 316] width 161 height 9
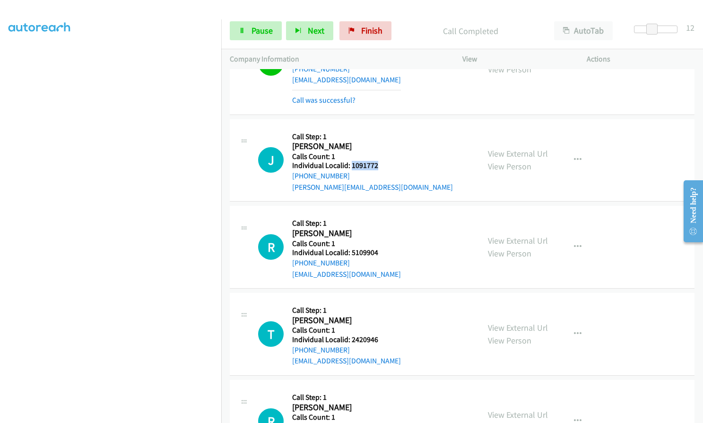
scroll to position [1983, 0]
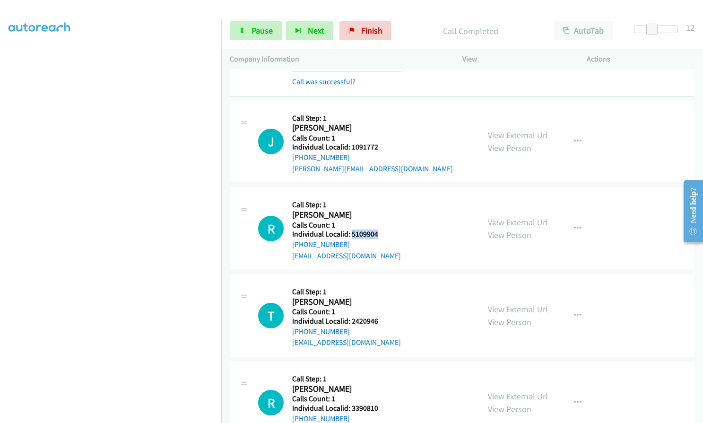
drag, startPoint x: 351, startPoint y: 233, endPoint x: 378, endPoint y: 233, distance: 27.4
click at [378, 233] on h5 "Individual Localid: 5109904" at bounding box center [346, 233] width 109 height 9
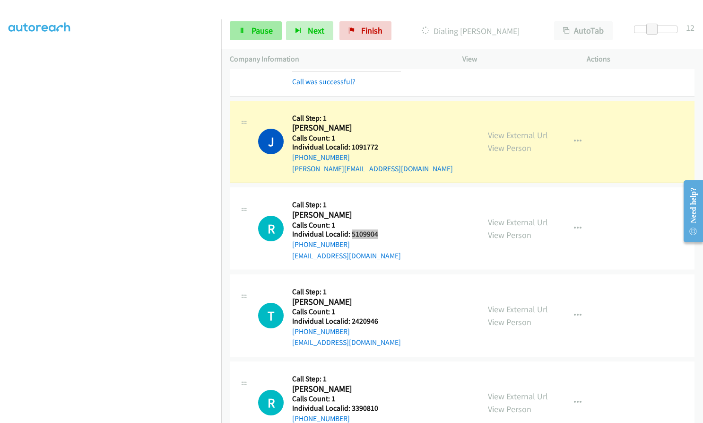
click at [257, 30] on span "Pause" at bounding box center [262, 30] width 21 height 11
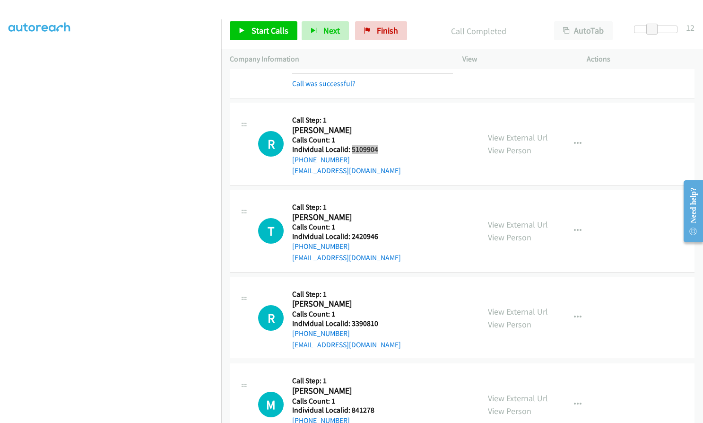
scroll to position [2101, 0]
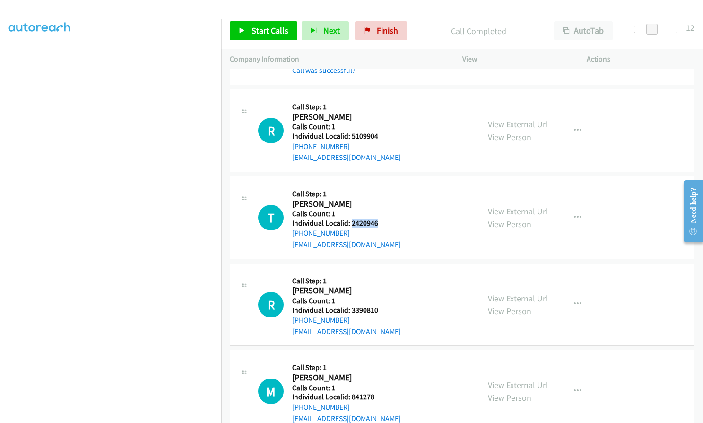
drag, startPoint x: 351, startPoint y: 224, endPoint x: 377, endPoint y: 224, distance: 25.5
click at [377, 224] on h5 "Individual Localid: 2420946" at bounding box center [346, 222] width 109 height 9
drag, startPoint x: 357, startPoint y: 218, endPoint x: 347, endPoint y: 177, distance: 41.4
click at [347, 177] on div "T Callback Scheduled Call Step: 1 [PERSON_NAME] America/Los_Angeles Calls Count…" at bounding box center [462, 217] width 465 height 83
drag, startPoint x: 350, startPoint y: 222, endPoint x: 378, endPoint y: 225, distance: 28.5
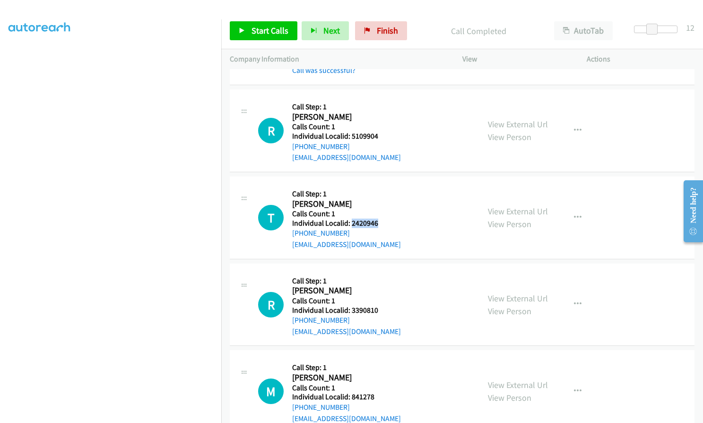
click at [378, 225] on h5 "Individual Localid: 2420946" at bounding box center [346, 222] width 109 height 9
drag, startPoint x: 350, startPoint y: 310, endPoint x: 364, endPoint y: 307, distance: 14.0
click at [383, 313] on h5 "Individual Localid: 3390810" at bounding box center [346, 309] width 109 height 9
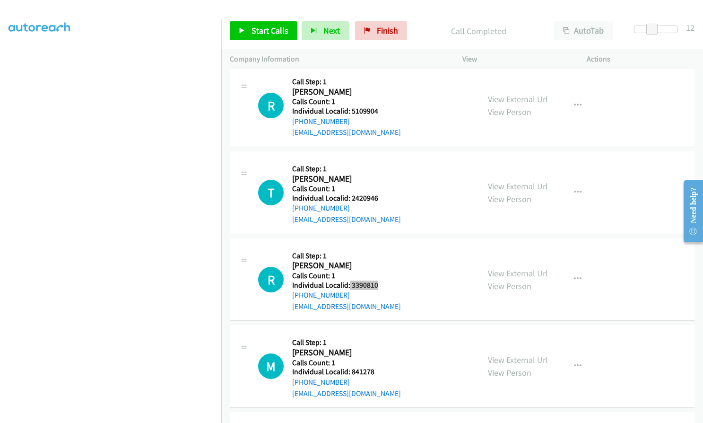
scroll to position [2243, 0]
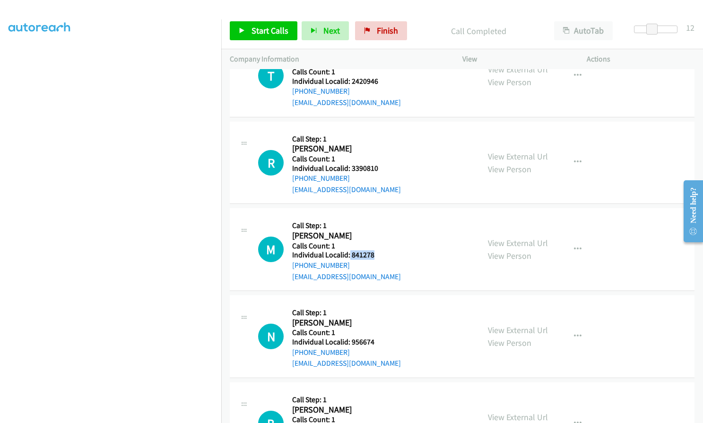
drag, startPoint x: 349, startPoint y: 253, endPoint x: 383, endPoint y: 256, distance: 34.2
click at [383, 256] on h5 "Individual Localid: 841278" at bounding box center [346, 254] width 109 height 9
drag, startPoint x: 362, startPoint y: 250, endPoint x: 381, endPoint y: 260, distance: 21.6
click at [381, 260] on div "Callback Scheduled Call Step: 1 [PERSON_NAME] America/New_York Calls Count: 1 I…" at bounding box center [346, 249] width 109 height 65
drag, startPoint x: 362, startPoint y: 254, endPoint x: 368, endPoint y: 209, distance: 46.2
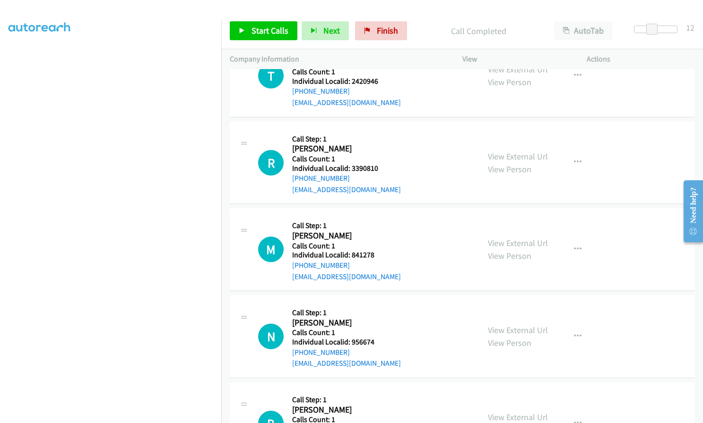
click at [368, 209] on div "M Callback Scheduled Call Step: 1 [PERSON_NAME] America/New_York Calls Count: 1…" at bounding box center [462, 249] width 465 height 83
drag, startPoint x: 349, startPoint y: 256, endPoint x: 377, endPoint y: 255, distance: 28.4
click at [377, 255] on h5 "Individual Localid: 841278" at bounding box center [346, 254] width 109 height 9
drag, startPoint x: 350, startPoint y: 339, endPoint x: 376, endPoint y: 341, distance: 25.6
click at [376, 341] on h5 "Individual Localid: 956674" at bounding box center [346, 341] width 109 height 9
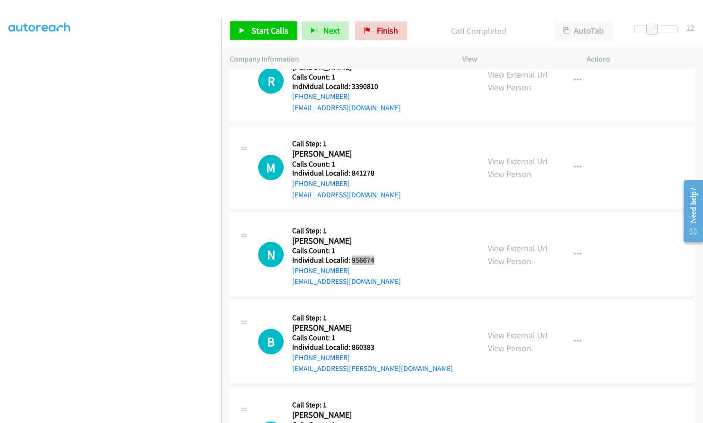
scroll to position [2337, 0]
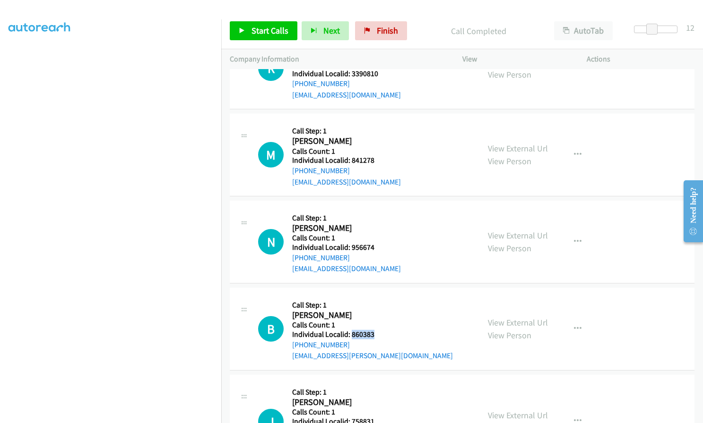
drag, startPoint x: 351, startPoint y: 331, endPoint x: 381, endPoint y: 331, distance: 29.8
click at [381, 331] on h5 "Individual Localid: 860383" at bounding box center [372, 334] width 161 height 9
